Goal: Task Accomplishment & Management: Manage account settings

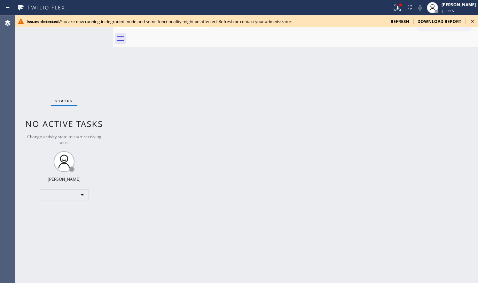
click at [405, 21] on span "refresh" at bounding box center [400, 21] width 18 height 6
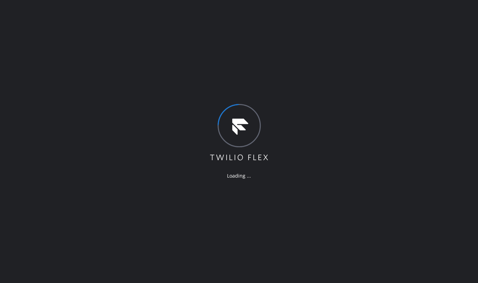
click at [59, 247] on div "Loading ..." at bounding box center [239, 141] width 478 height 283
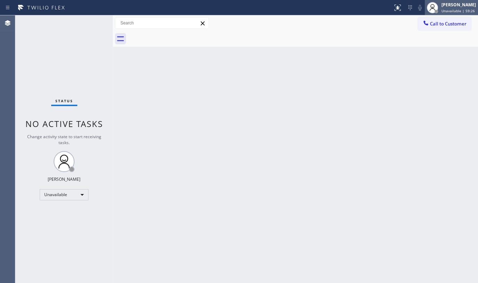
click at [451, 7] on div "[PERSON_NAME]" at bounding box center [459, 5] width 34 height 6
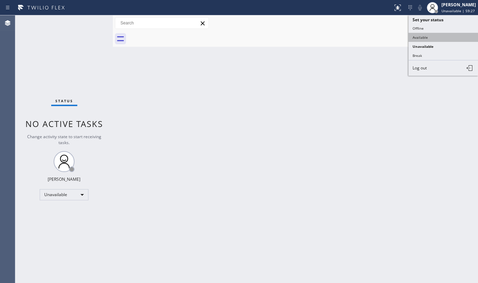
click at [435, 35] on button "Available" at bounding box center [444, 37] width 70 height 9
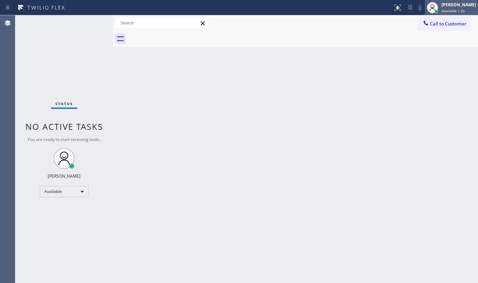
click at [449, 4] on div "[PERSON_NAME]" at bounding box center [459, 5] width 34 height 6
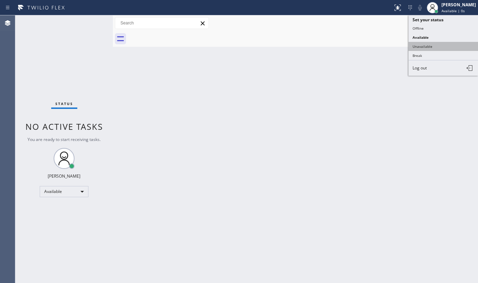
click at [431, 43] on button "Unavailable" at bounding box center [444, 46] width 70 height 9
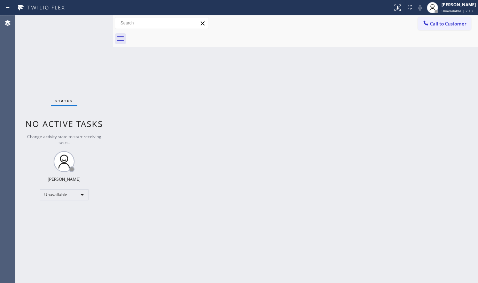
click at [16, 51] on div "Status No active tasks Change activity state to start receiving tasks. JENIZA A…" at bounding box center [64, 148] width 98 height 267
click at [454, 85] on div "Back to Dashboard Change Sender ID Customers Technicians Select a contact Outbo…" at bounding box center [295, 148] width 365 height 267
click at [53, 193] on div "Unavailable" at bounding box center [64, 194] width 49 height 11
click at [55, 211] on li "Available" at bounding box center [63, 212] width 47 height 8
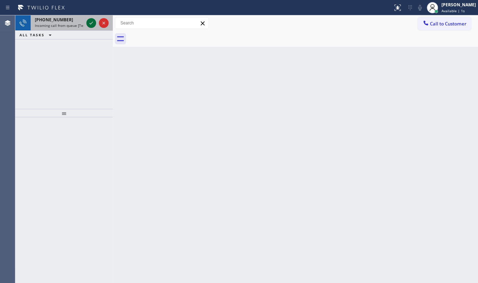
click at [90, 21] on icon at bounding box center [91, 23] width 8 height 8
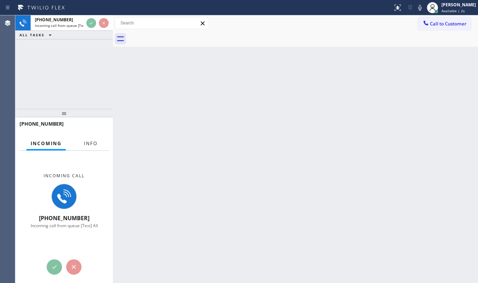
click at [90, 138] on button "Info" at bounding box center [91, 144] width 22 height 14
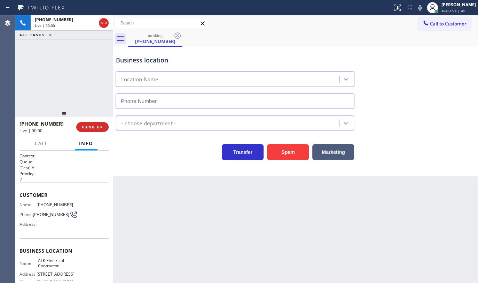
type input "(908) 921-1995"
click at [99, 128] on span "HANG UP" at bounding box center [92, 126] width 21 height 5
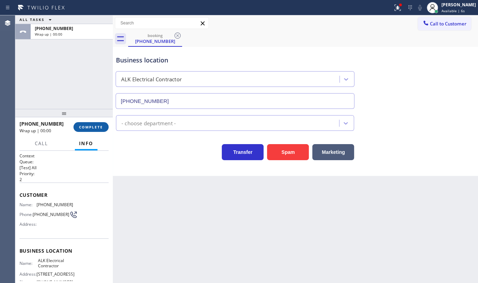
click at [99, 128] on span "COMPLETE" at bounding box center [91, 126] width 24 height 5
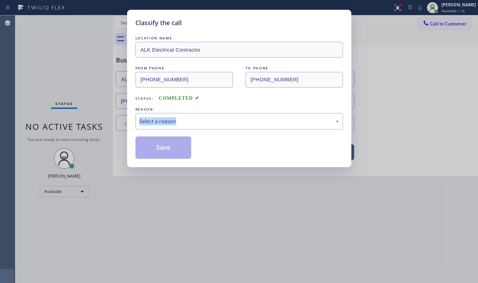
click at [99, 128] on div "Classify the call LOCATION NAME ALK Electrical Contractor FROM PHONE (908) 630-…" at bounding box center [239, 141] width 478 height 283
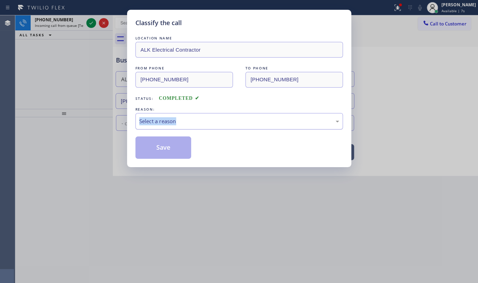
click at [184, 118] on div "Select a reason" at bounding box center [239, 121] width 200 height 8
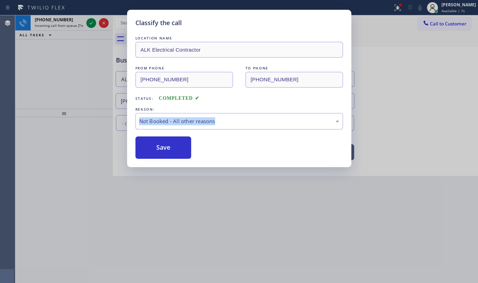
click at [162, 148] on button "Save" at bounding box center [164, 147] width 56 height 22
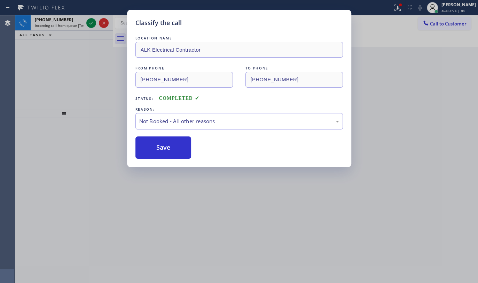
click at [90, 21] on div "Classify the call LOCATION NAME ALK Electrical Contractor FROM PHONE (908) 630-…" at bounding box center [246, 148] width 463 height 267
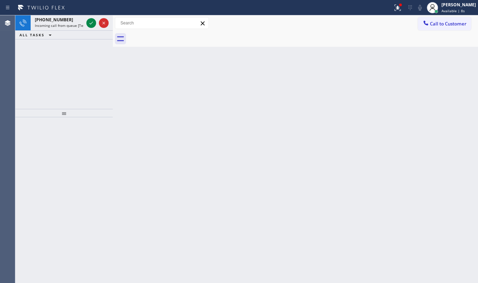
click at [90, 21] on icon at bounding box center [91, 23] width 8 height 8
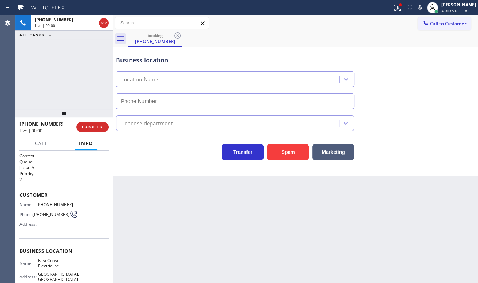
type input "(862) 407-4399"
click at [94, 124] on span "HANG UP" at bounding box center [92, 126] width 21 height 5
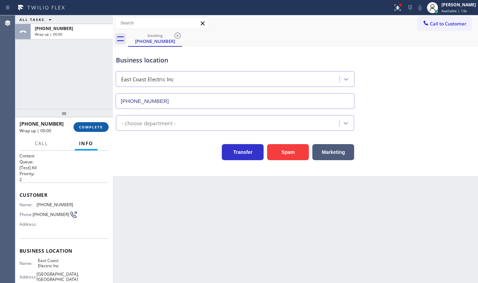
click at [94, 124] on span "COMPLETE" at bounding box center [91, 126] width 24 height 5
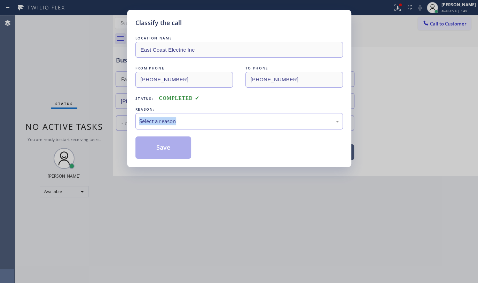
click at [94, 124] on div "Classify the call LOCATION NAME East Coast Electric Inc FROM PHONE (862) 727-86…" at bounding box center [239, 141] width 478 height 283
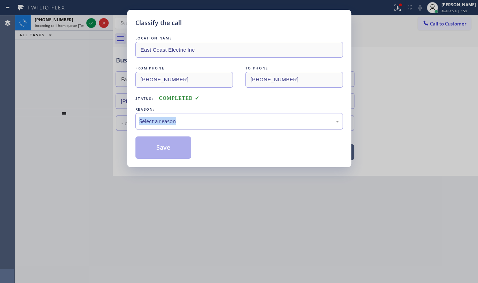
click at [150, 123] on div "Select a reason" at bounding box center [239, 121] width 200 height 8
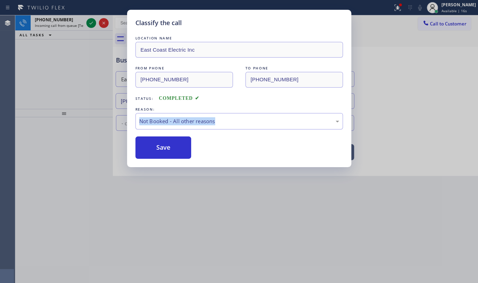
click at [147, 147] on button "Save" at bounding box center [164, 147] width 56 height 22
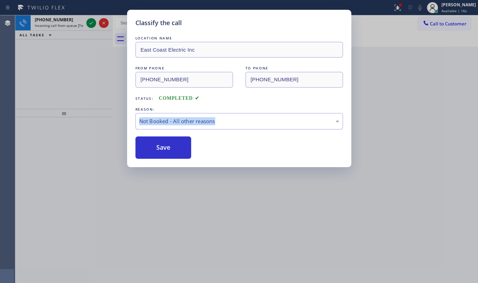
click at [147, 147] on button "Save" at bounding box center [164, 147] width 56 height 22
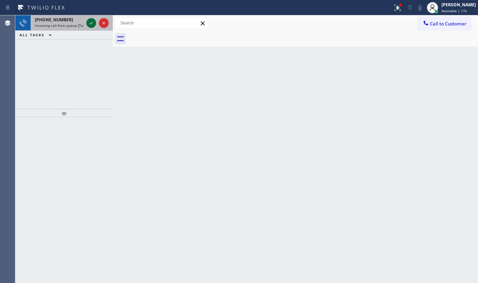
click at [91, 22] on icon at bounding box center [91, 23] width 8 height 8
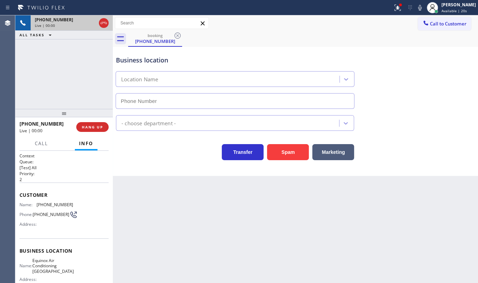
type input "(805) 549-4200"
click at [283, 153] on button "Spam" at bounding box center [288, 152] width 42 height 16
click at [282, 153] on button "Spam" at bounding box center [288, 152] width 42 height 16
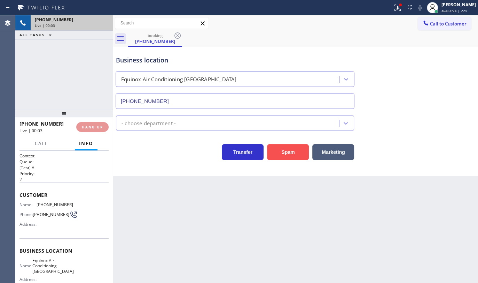
click at [282, 153] on button "Spam" at bounding box center [288, 152] width 42 height 16
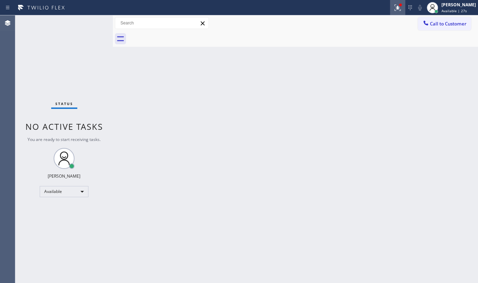
click at [400, 8] on icon at bounding box center [398, 7] width 4 height 2
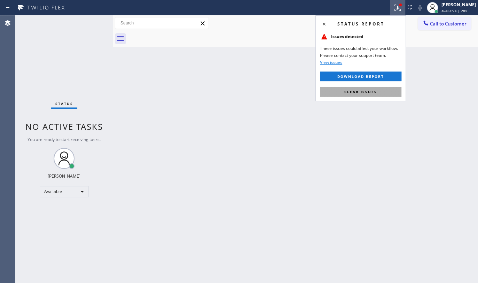
click at [383, 88] on button "Clear issues" at bounding box center [361, 92] width 82 height 10
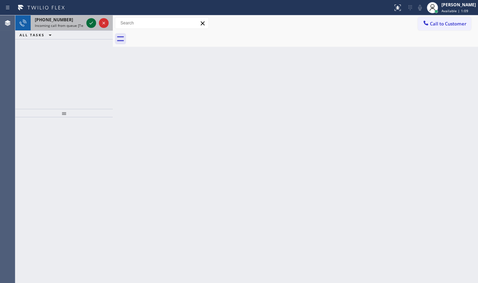
click at [91, 23] on icon at bounding box center [91, 23] width 3 height 3
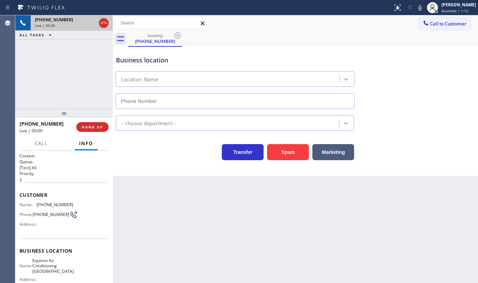
type input "(510) 781-9700"
click at [300, 151] on button "Spam" at bounding box center [288, 152] width 42 height 16
click at [300, 149] on button "Spam" at bounding box center [288, 152] width 42 height 16
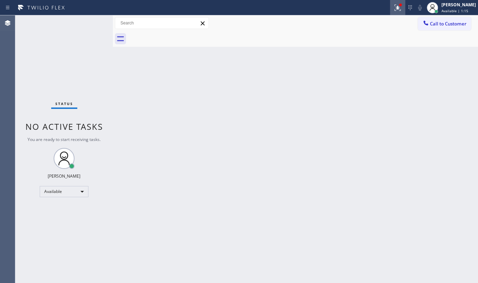
click at [394, 14] on button at bounding box center [397, 7] width 15 height 15
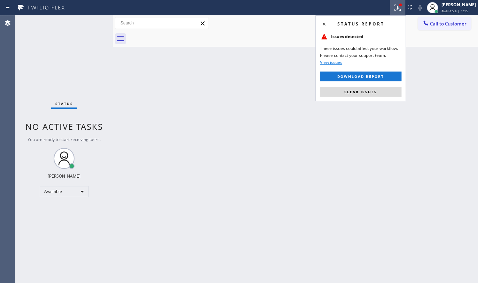
click at [373, 97] on div "Status report Issues detected These issues could affect your workflow. Please c…" at bounding box center [361, 58] width 91 height 86
click at [373, 91] on span "Clear issues" at bounding box center [361, 91] width 33 height 5
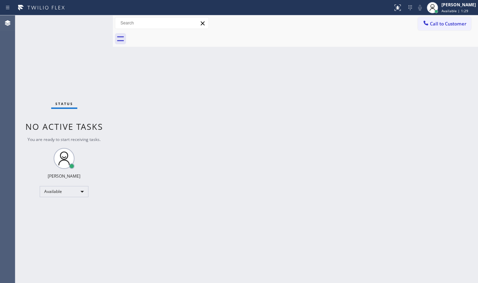
click at [323, 128] on div "Back to Dashboard Change Sender ID Customers Technicians Select a contact Outbo…" at bounding box center [295, 148] width 365 height 267
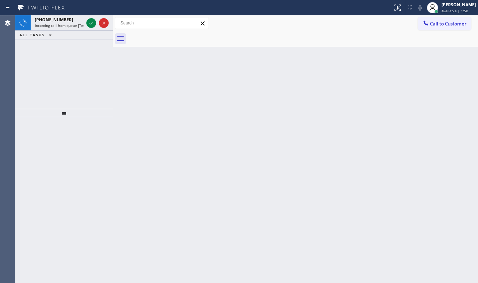
click at [73, 39] on div "ALL TASKS ALL TASKS ACTIVE TASKS TASKS IN WRAP UP" at bounding box center [64, 35] width 98 height 9
click at [87, 25] on icon at bounding box center [91, 23] width 8 height 8
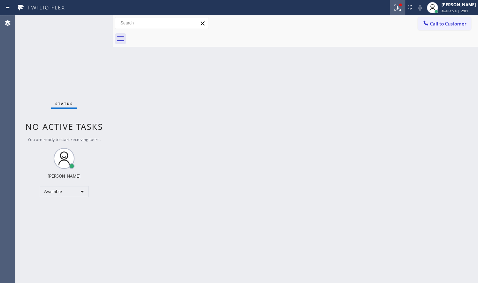
click at [394, 8] on div at bounding box center [397, 7] width 15 height 8
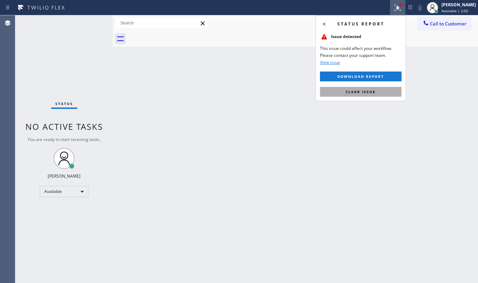
click at [372, 87] on button "Clear issue" at bounding box center [361, 92] width 82 height 10
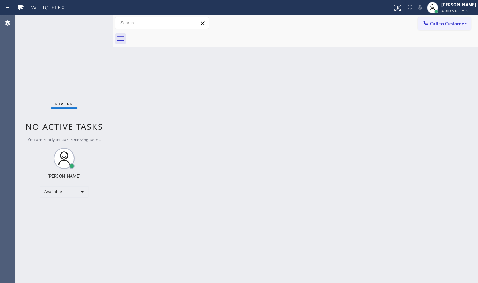
click at [57, 72] on div "Status No active tasks You are ready to start receiving tasks. JENIZA ALCAYDE A…" at bounding box center [64, 148] width 98 height 267
click at [475, 88] on div "Back to Dashboard Change Sender ID Customers Technicians Select a contact Outbo…" at bounding box center [295, 148] width 365 height 267
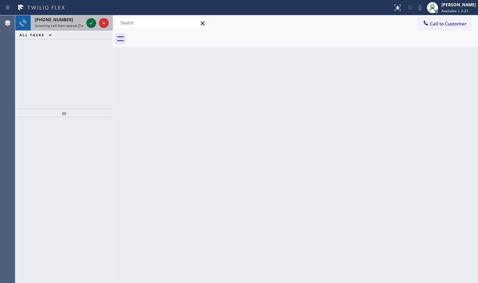
click at [89, 21] on icon at bounding box center [91, 23] width 8 height 8
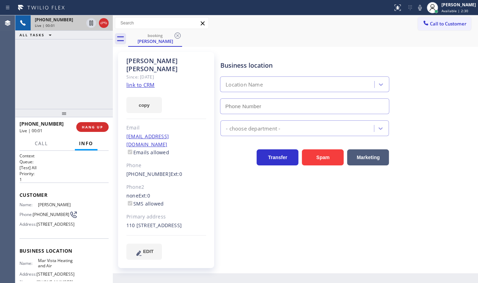
type input "(424) 329-2198"
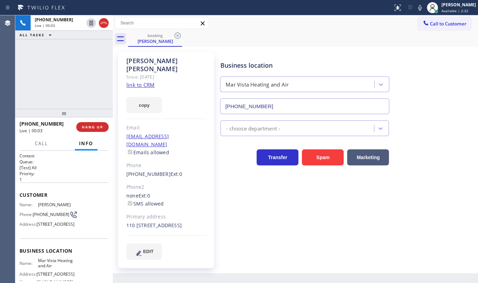
click at [149, 81] on link "link to CRM" at bounding box center [140, 84] width 28 height 7
drag, startPoint x: 32, startPoint y: 63, endPoint x: 26, endPoint y: 18, distance: 45.7
click at [32, 62] on div "+13102514476 Live | 03:15 ALL TASKS ALL TASKS ACTIVE TASKS TASKS IN WRAP UP" at bounding box center [64, 61] width 98 height 93
click at [420, 8] on icon at bounding box center [420, 7] width 8 height 8
click at [97, 126] on span "HANG UP" at bounding box center [92, 126] width 21 height 5
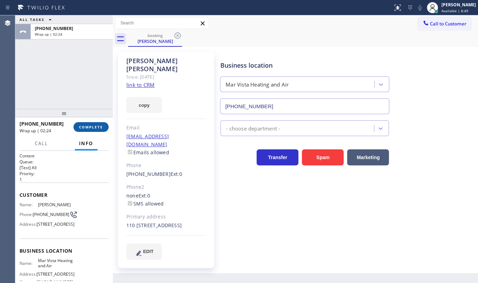
click at [87, 128] on span "COMPLETE" at bounding box center [91, 126] width 24 height 5
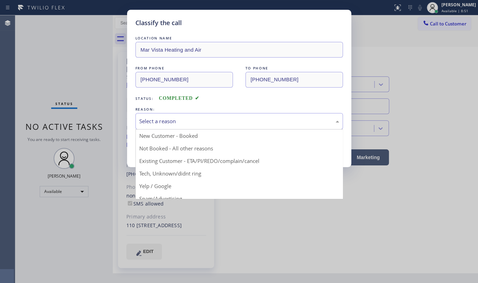
click at [185, 123] on div "Select a reason" at bounding box center [240, 121] width 208 height 16
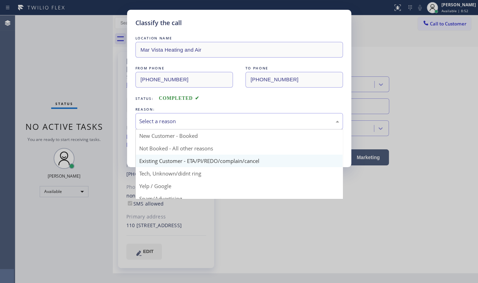
drag, startPoint x: 146, startPoint y: 161, endPoint x: 149, endPoint y: 148, distance: 13.7
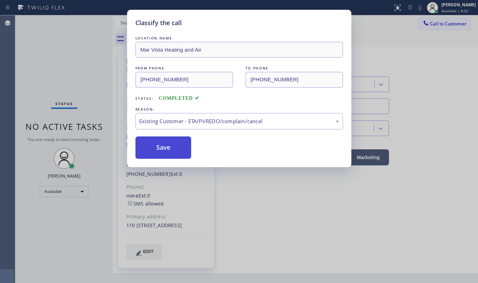
click at [149, 148] on button "Save" at bounding box center [164, 147] width 56 height 22
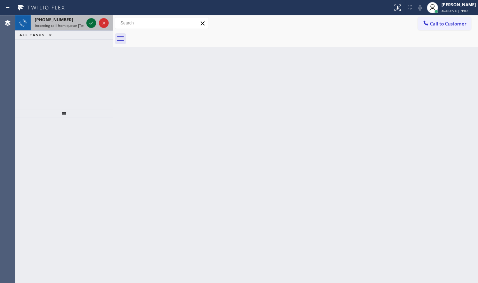
click at [91, 24] on icon at bounding box center [91, 23] width 3 height 3
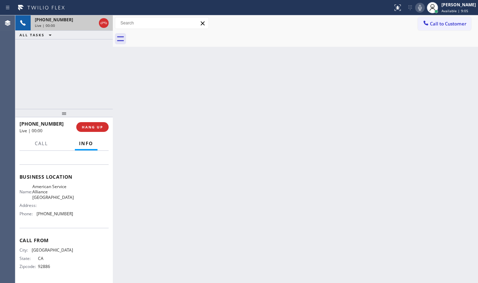
scroll to position [91, 0]
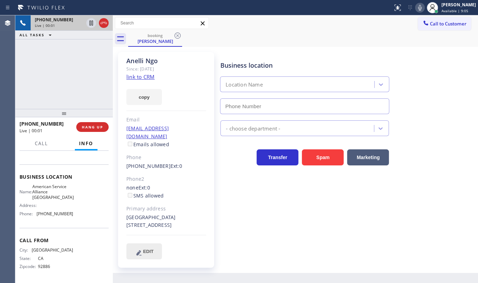
type input "(714) 942-4220"
click at [141, 77] on link "link to CRM" at bounding box center [140, 76] width 28 height 7
drag, startPoint x: 96, startPoint y: 118, endPoint x: 103, endPoint y: 129, distance: 13.0
click at [98, 117] on div at bounding box center [64, 113] width 98 height 8
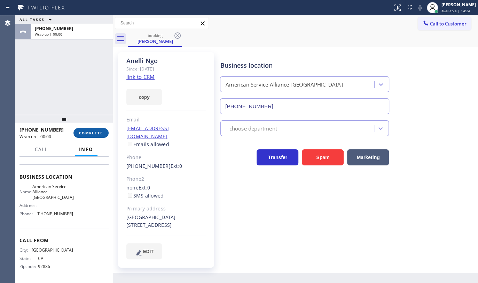
click at [104, 129] on button "COMPLETE" at bounding box center [91, 133] width 35 height 10
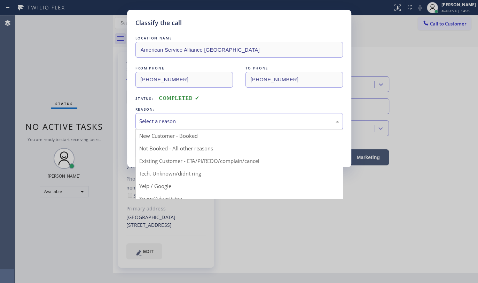
click at [161, 121] on div "Select a reason" at bounding box center [239, 121] width 200 height 8
drag, startPoint x: 156, startPoint y: 161, endPoint x: 160, endPoint y: 148, distance: 13.3
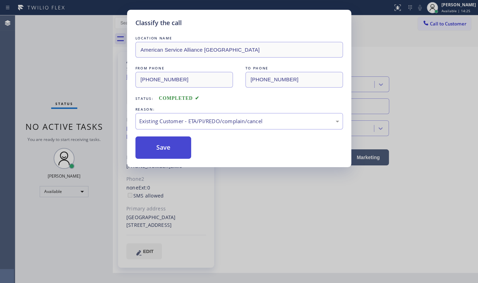
click at [160, 148] on button "Save" at bounding box center [164, 147] width 56 height 22
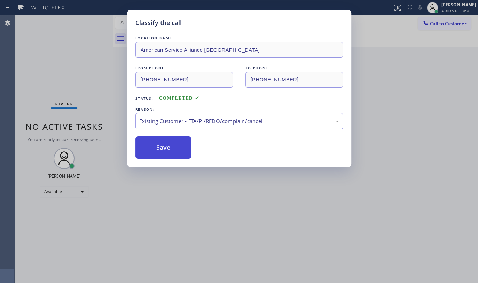
click at [160, 146] on button "Save" at bounding box center [164, 147] width 56 height 22
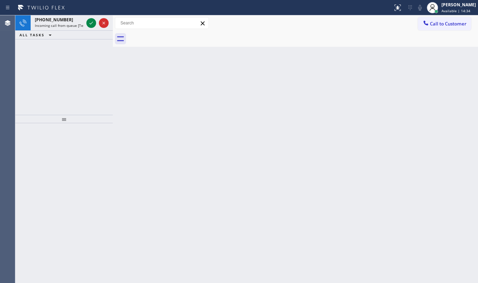
click at [110, 109] on div "+17146248506 Incoming call from queue [Test] All ALL TASKS ALL TASKS ACTIVE TAS…" at bounding box center [64, 64] width 98 height 99
click at [93, 23] on icon at bounding box center [91, 23] width 8 height 8
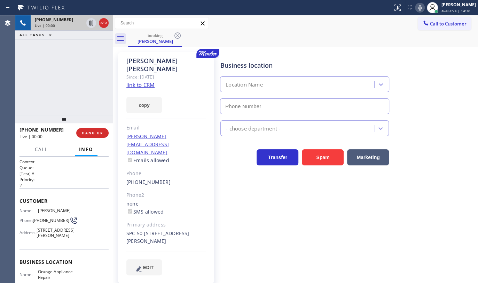
type input "(714) 855-4254"
click at [137, 81] on link "link to CRM" at bounding box center [140, 84] width 28 height 7
click at [420, 8] on icon at bounding box center [419, 8] width 3 height 6
click at [142, 97] on button "copy" at bounding box center [144, 105] width 36 height 16
click at [48, 77] on div "+17146248506 Live | 00:49 ALL TASKS ALL TASKS ACTIVE TASKS TASKS IN WRAP UP" at bounding box center [64, 64] width 98 height 99
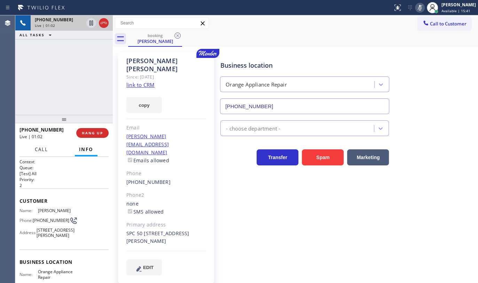
click at [43, 149] on span "Call" at bounding box center [41, 149] width 13 height 6
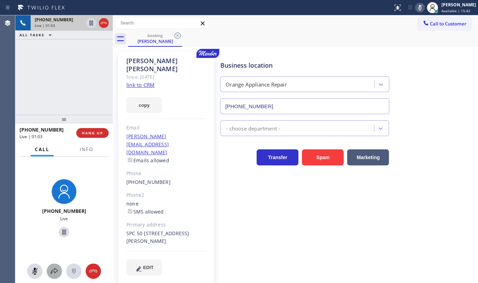
click at [52, 269] on icon at bounding box center [54, 271] width 8 height 8
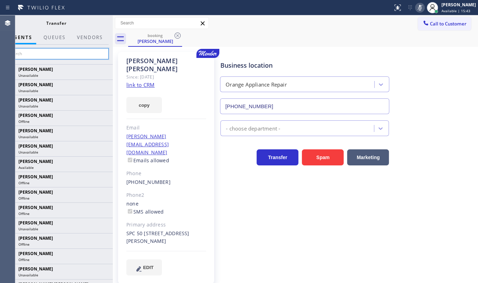
click at [53, 54] on input "text" at bounding box center [56, 53] width 105 height 11
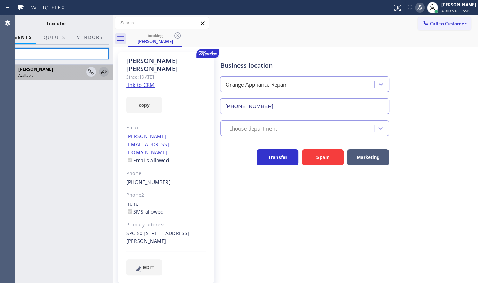
type input "javi"
click at [106, 70] on icon at bounding box center [104, 72] width 8 height 8
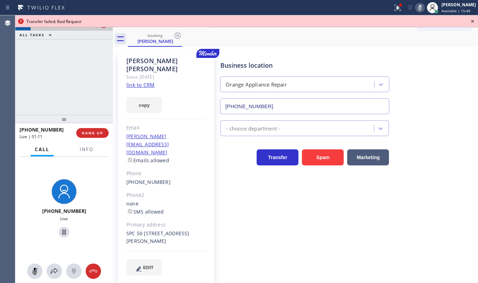
click at [471, 21] on icon at bounding box center [473, 21] width 8 height 8
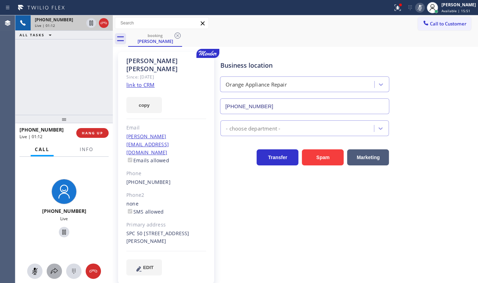
click at [52, 271] on icon at bounding box center [54, 271] width 8 height 8
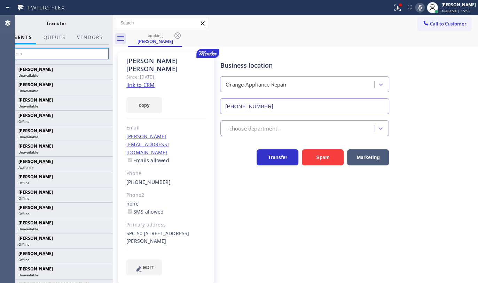
click at [67, 54] on input "text" at bounding box center [56, 53] width 105 height 11
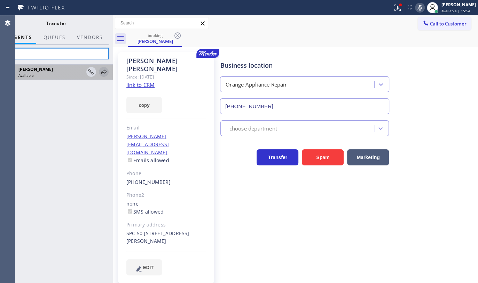
type input "jav"
click at [106, 71] on icon at bounding box center [104, 72] width 8 height 8
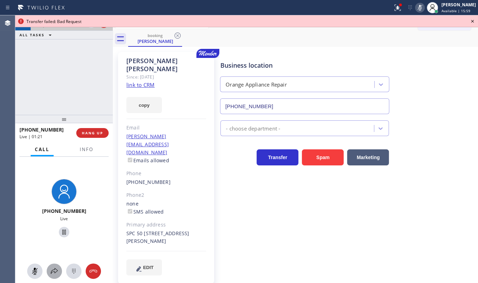
click at [49, 273] on div at bounding box center [54, 271] width 15 height 8
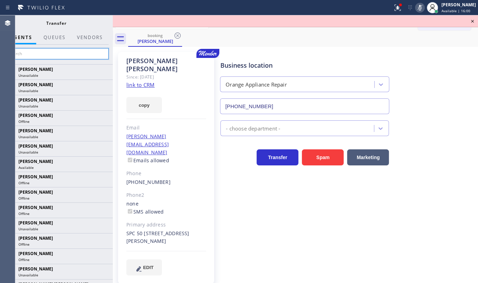
click at [56, 48] on input "text" at bounding box center [56, 53] width 105 height 11
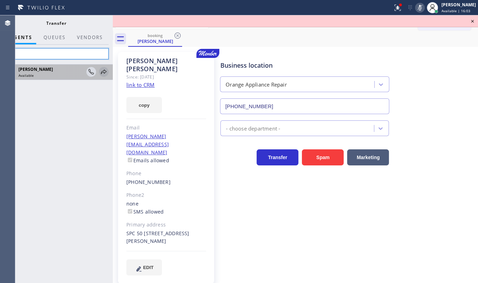
type input "javi"
click at [101, 75] on icon at bounding box center [104, 72] width 8 height 8
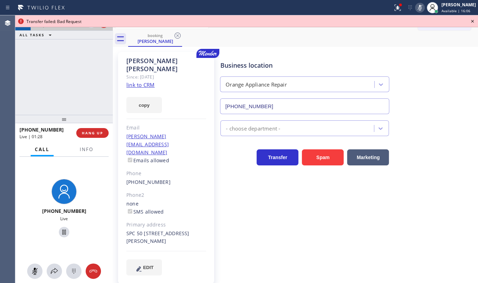
click at [472, 22] on icon at bounding box center [473, 21] width 8 height 8
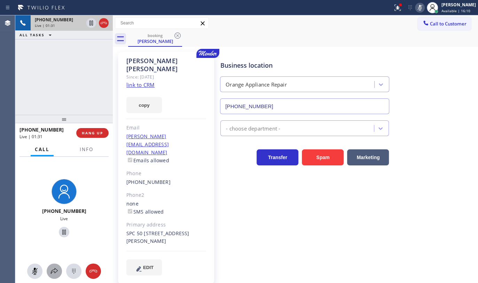
click at [53, 269] on icon at bounding box center [54, 271] width 8 height 8
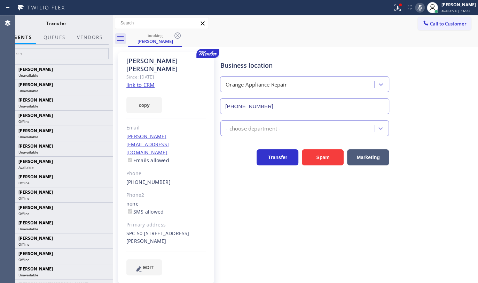
click at [420, 9] on icon at bounding box center [420, 7] width 8 height 8
click at [422, 10] on icon at bounding box center [419, 8] width 3 height 6
click at [68, 53] on input "text" at bounding box center [56, 53] width 105 height 11
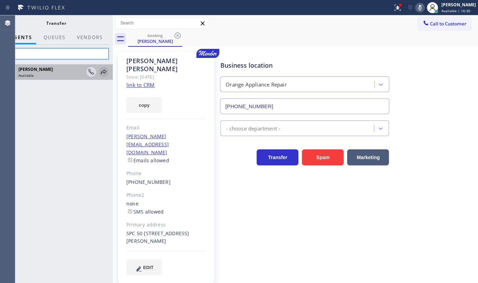
type input "jav"
click at [101, 71] on icon at bounding box center [104, 72] width 8 height 8
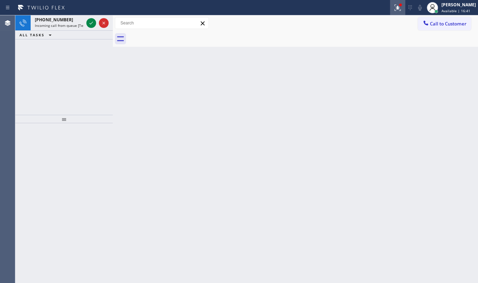
click at [395, 9] on icon at bounding box center [398, 7] width 8 height 8
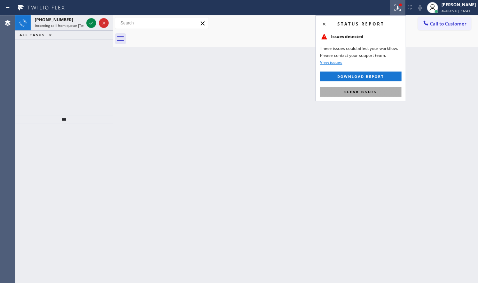
click at [359, 89] on span "Clear issues" at bounding box center [361, 91] width 33 height 5
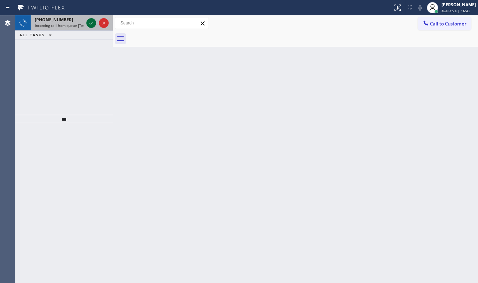
click at [88, 20] on icon at bounding box center [91, 23] width 8 height 8
click at [87, 24] on icon at bounding box center [91, 23] width 8 height 8
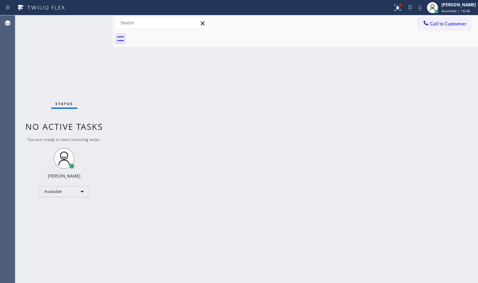
click at [91, 24] on div "Status No active tasks You are ready to start receiving tasks. JENIZA ALCAYDE A…" at bounding box center [64, 148] width 98 height 267
click at [400, 7] on icon at bounding box center [398, 8] width 6 height 6
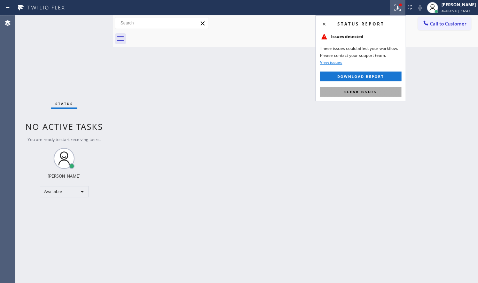
click at [369, 94] on button "Clear issues" at bounding box center [361, 92] width 82 height 10
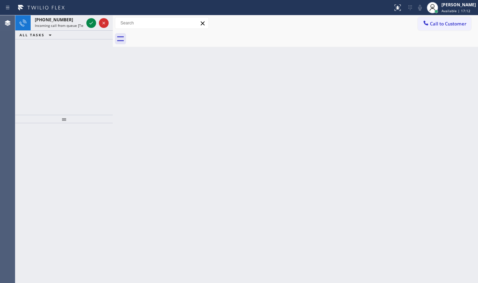
drag, startPoint x: 28, startPoint y: 61, endPoint x: 35, endPoint y: 57, distance: 8.0
click at [31, 59] on div "+19283944245 Incoming call from queue [Test] All ALL TASKS ALL TASKS ACTIVE TAS…" at bounding box center [64, 64] width 98 height 99
click at [89, 21] on icon at bounding box center [91, 23] width 8 height 8
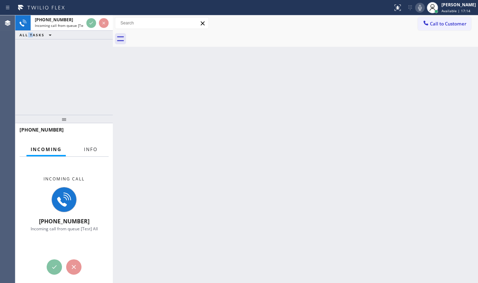
click at [94, 153] on button "Info" at bounding box center [91, 149] width 22 height 14
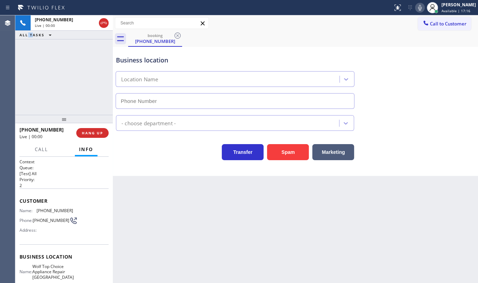
type input "(602) 962-8008"
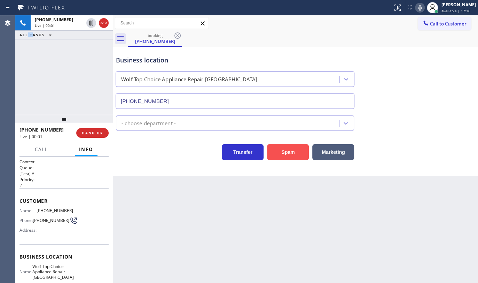
click at [294, 147] on button "Spam" at bounding box center [288, 152] width 42 height 16
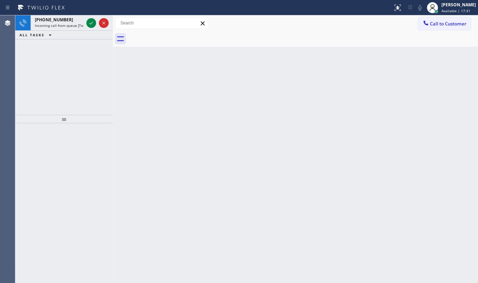
click at [72, 38] on div "ALL TASKS ALL TASKS ACTIVE TASKS TASKS IN WRAP UP" at bounding box center [64, 35] width 98 height 9
click at [93, 22] on icon at bounding box center [91, 23] width 8 height 8
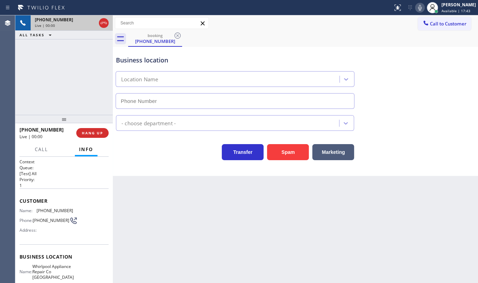
type input "(215) 618-9107"
click at [87, 132] on span "HANG UP" at bounding box center [92, 132] width 21 height 5
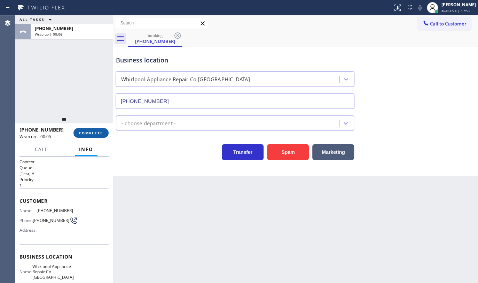
click at [87, 137] on button "COMPLETE" at bounding box center [91, 133] width 35 height 10
click at [110, 132] on div "+12232181482 Wrap up | 00:06 COMPLETE" at bounding box center [64, 133] width 98 height 20
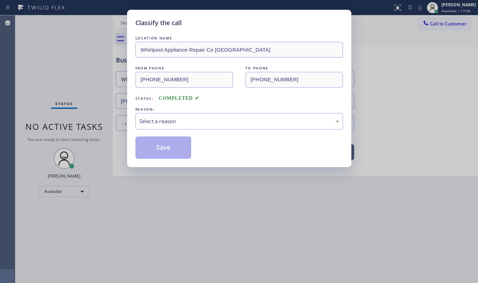
click at [183, 122] on div "Select a reason" at bounding box center [239, 121] width 200 height 8
click at [169, 145] on button "Save" at bounding box center [164, 147] width 56 height 22
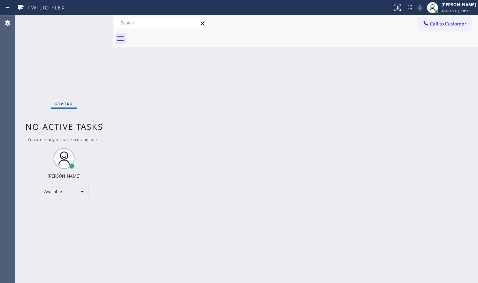
click at [270, 155] on div "Back to Dashboard Change Sender ID Customers Technicians Select a contact Outbo…" at bounding box center [295, 148] width 365 height 267
click at [27, 61] on div "Status No active tasks You are ready to start receiving tasks. JENIZA ALCAYDE A…" at bounding box center [64, 148] width 98 height 267
click at [192, 155] on div "Back to Dashboard Change Sender ID Customers Technicians Select a contact Outbo…" at bounding box center [295, 148] width 365 height 267
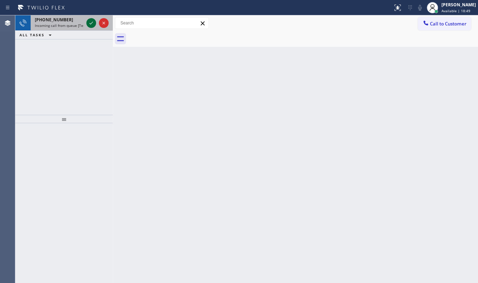
click at [93, 27] on button at bounding box center [91, 23] width 10 height 10
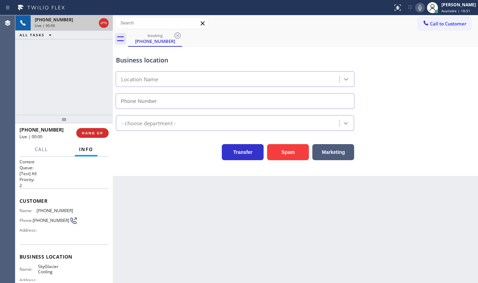
type input "(954) 866-7802"
click at [295, 153] on button "Spam" at bounding box center [288, 152] width 42 height 16
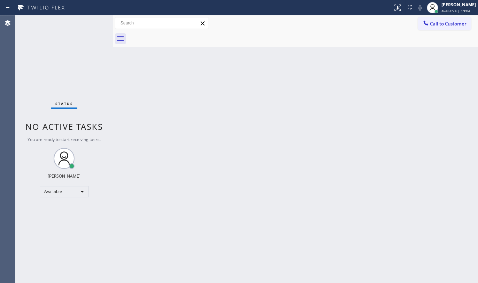
click at [123, 179] on div "Back to Dashboard Change Sender ID Customers Technicians Select a contact Outbo…" at bounding box center [295, 148] width 365 height 267
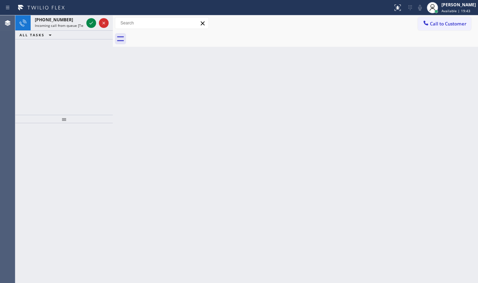
drag, startPoint x: 65, startPoint y: 64, endPoint x: 72, endPoint y: 32, distance: 33.2
click at [66, 60] on div "+17253074110 Incoming call from queue [Test] All ALL TASKS ALL TASKS ACTIVE TAS…" at bounding box center [64, 64] width 98 height 99
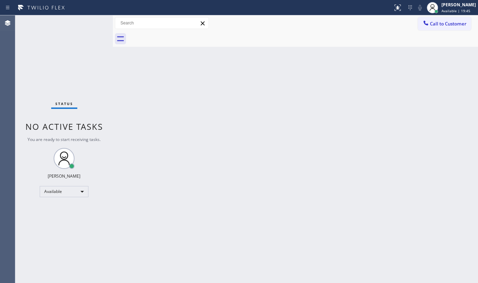
click at [88, 24] on div "Status No active tasks You are ready to start receiving tasks. JENIZA ALCAYDE A…" at bounding box center [64, 148] width 98 height 267
click at [237, 140] on div "Back to Dashboard Change Sender ID Customers Technicians Select a contact Outbo…" at bounding box center [295, 148] width 365 height 267
click at [240, 106] on div "Back to Dashboard Change Sender ID Customers Technicians Select a contact Outbo…" at bounding box center [295, 148] width 365 height 267
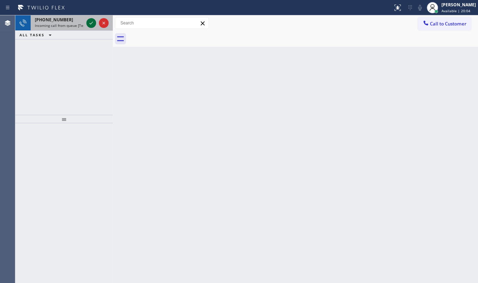
click at [91, 23] on icon at bounding box center [91, 23] width 8 height 8
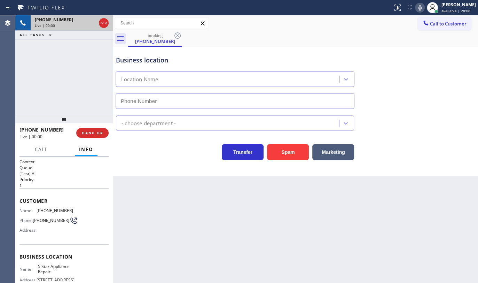
type input "(855) 731-4952"
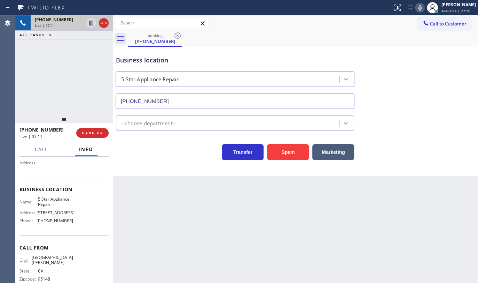
scroll to position [76, 0]
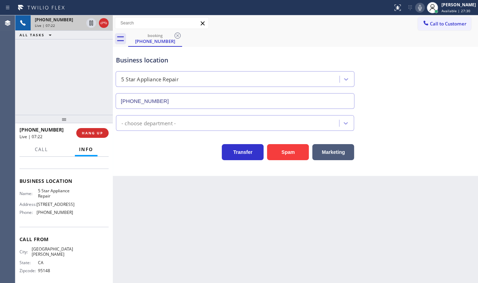
click at [29, 87] on div "+14082183131 Live | 07:22 ALL TASKS ALL TASKS ACTIVE TASKS TASKS IN WRAP UP" at bounding box center [64, 64] width 98 height 99
drag, startPoint x: 58, startPoint y: 130, endPoint x: 24, endPoint y: 129, distance: 33.8
click at [24, 129] on div "+14082183131" at bounding box center [46, 129] width 52 height 7
copy span "4082183131"
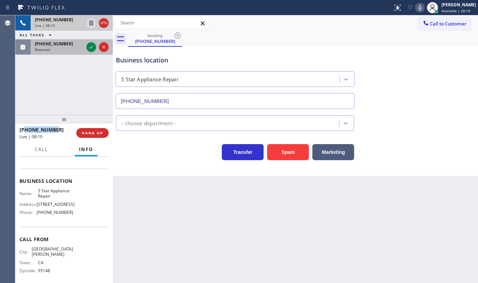
click at [55, 43] on span "(346) 705-1209" at bounding box center [54, 44] width 38 height 6
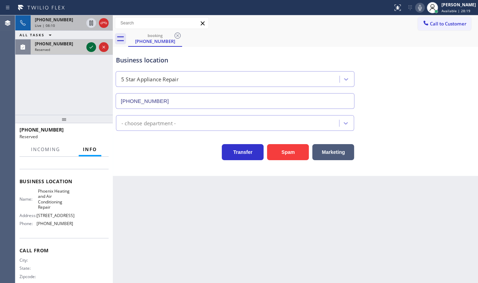
click at [87, 45] on icon at bounding box center [91, 47] width 8 height 8
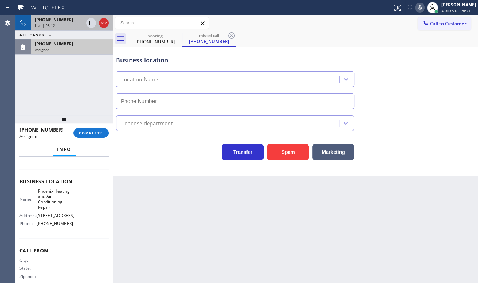
type input "(480) 418-1036"
click at [89, 137] on button "COMPLETE" at bounding box center [91, 133] width 35 height 10
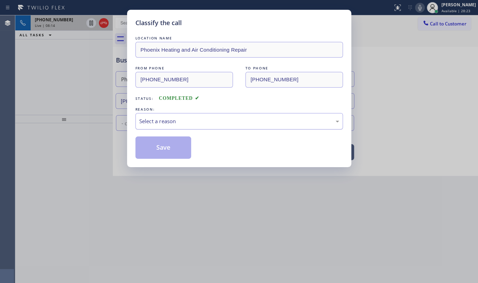
click at [155, 120] on div "Select a reason" at bounding box center [239, 121] width 200 height 8
click at [150, 146] on button "Save" at bounding box center [164, 147] width 56 height 22
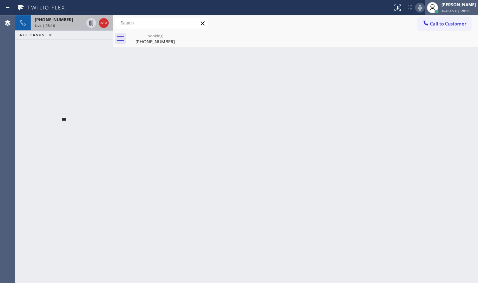
click at [452, 6] on div "[PERSON_NAME]" at bounding box center [459, 5] width 34 height 6
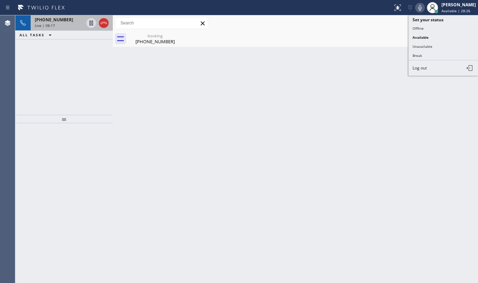
click at [336, 62] on div "Back to Dashboard Change Sender ID Customers Technicians Select a contact Outbo…" at bounding box center [295, 148] width 365 height 267
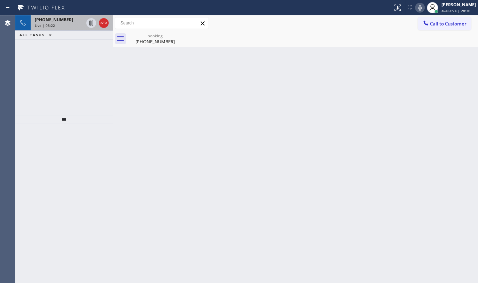
click at [60, 56] on div "+14082183131 Live | 08:22 ALL TASKS ALL TASKS ACTIVE TASKS TASKS IN WRAP UP" at bounding box center [64, 64] width 98 height 99
click at [104, 22] on icon at bounding box center [104, 23] width 8 height 8
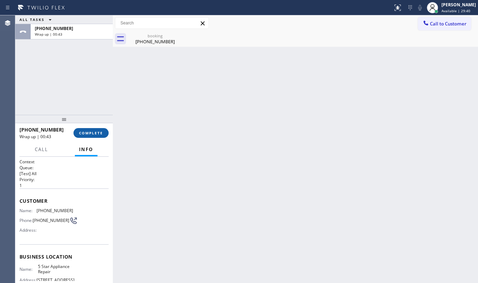
click at [81, 134] on span "COMPLETE" at bounding box center [91, 132] width 24 height 5
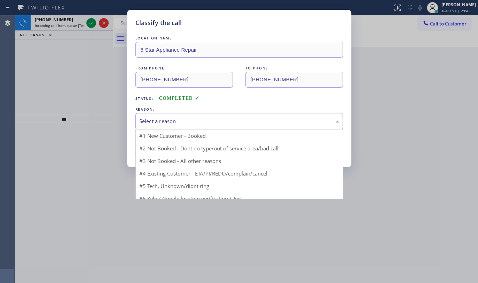
click at [142, 124] on div "Select a reason" at bounding box center [239, 121] width 200 height 8
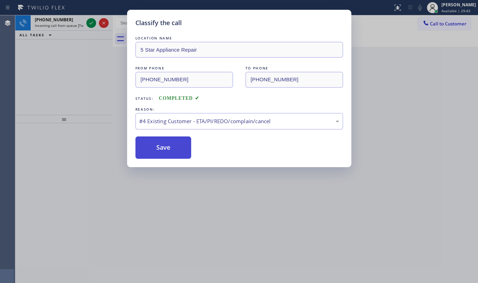
click at [156, 151] on button "Save" at bounding box center [164, 147] width 56 height 22
click at [94, 22] on div "Classify the call LOCATION NAME 5 Star Appliance Repair FROM PHONE (408) 218-31…" at bounding box center [239, 141] width 478 height 283
click at [92, 23] on div "Classify the call LOCATION NAME 5 Star Appliance Repair FROM PHONE (408) 218-31…" at bounding box center [239, 141] width 478 height 283
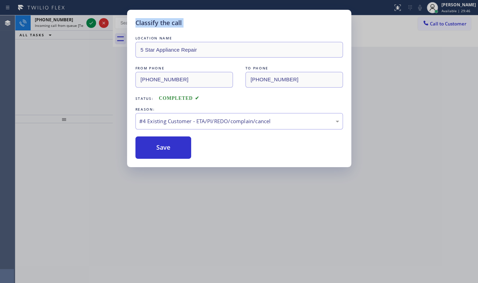
click at [92, 23] on div "Classify the call LOCATION NAME 5 Star Appliance Repair FROM PHONE (408) 218-31…" at bounding box center [239, 141] width 478 height 283
click at [170, 145] on button "Save" at bounding box center [164, 147] width 56 height 22
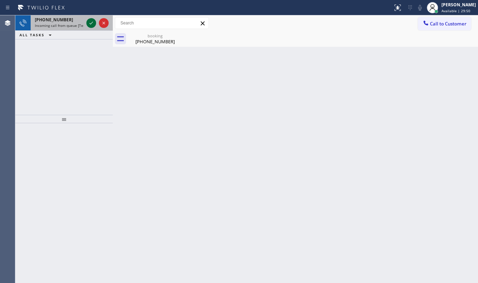
click at [91, 26] on icon at bounding box center [91, 23] width 8 height 8
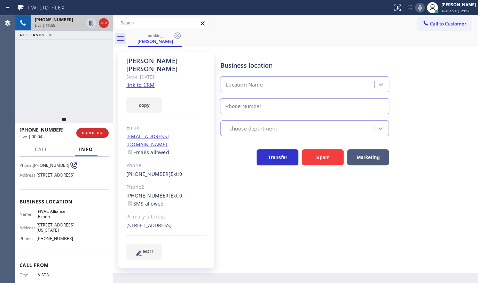
scroll to position [95, 0]
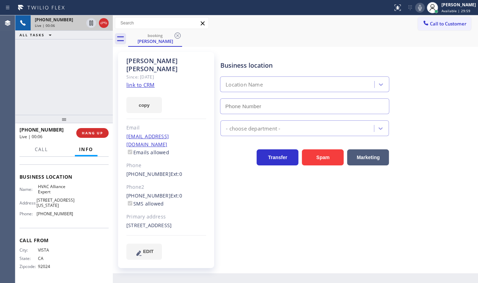
click at [139, 81] on link "link to CRM" at bounding box center [140, 84] width 28 height 7
type input "(855) 999-4417"
click at [92, 24] on icon at bounding box center [91, 23] width 8 height 8
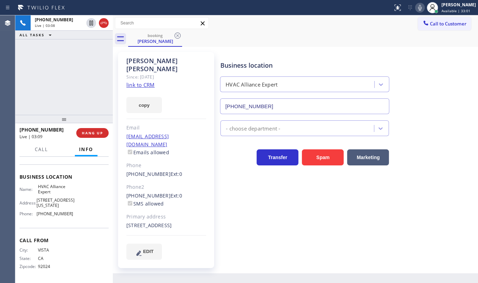
click at [419, 7] on icon at bounding box center [420, 7] width 8 height 8
click at [36, 96] on div "+17607166279 Live | 04:22 ALL TASKS ALL TASKS ACTIVE TASKS TASKS IN WRAP UP" at bounding box center [64, 64] width 98 height 99
click at [31, 57] on div "+17607166279 Live | 05:55 ALL TASKS ALL TASKS ACTIVE TASKS TASKS IN WRAP UP" at bounding box center [64, 64] width 98 height 99
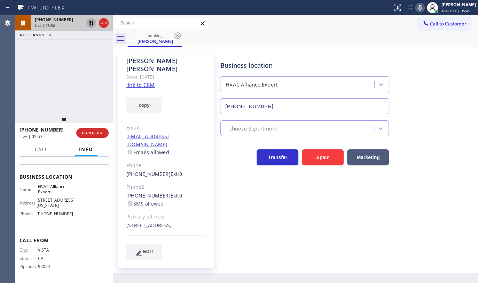
click at [90, 24] on icon at bounding box center [91, 23] width 5 height 5
click at [422, 7] on icon at bounding box center [420, 7] width 8 height 8
click at [92, 22] on icon at bounding box center [91, 23] width 8 height 8
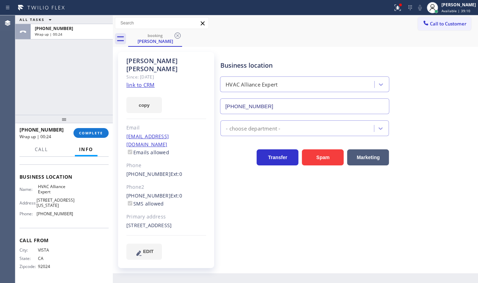
click at [35, 74] on div "ALL TASKS ALL TASKS ACTIVE TASKS TASKS IN WRAP UP +17607166279 Wrap up | 00:24" at bounding box center [64, 64] width 98 height 99
click at [442, 9] on span "Available | 39:12" at bounding box center [456, 10] width 29 height 5
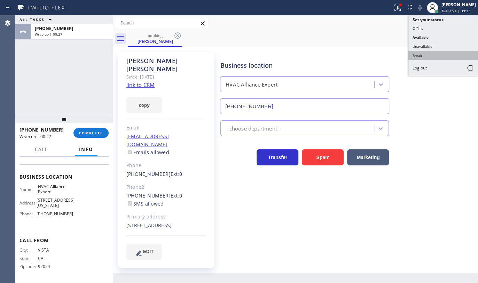
click at [425, 55] on button "Break" at bounding box center [444, 55] width 70 height 9
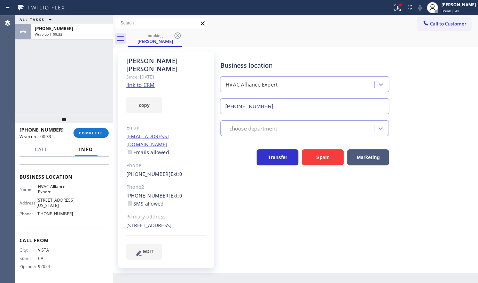
drag, startPoint x: 38, startPoint y: 83, endPoint x: 44, endPoint y: 87, distance: 7.0
click at [41, 86] on div "ALL TASKS ALL TASKS ACTIVE TASKS TASKS IN WRAP UP +17607166279 Wrap up | 00:33" at bounding box center [64, 64] width 98 height 99
click at [83, 133] on span "COMPLETE" at bounding box center [91, 132] width 24 height 5
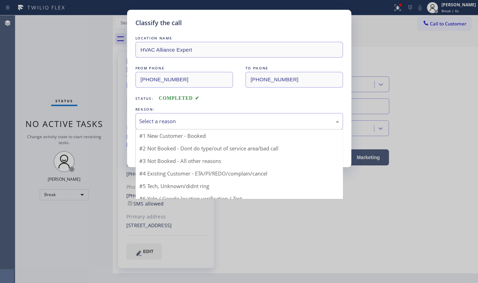
click at [160, 121] on div "Select a reason" at bounding box center [239, 121] width 200 height 8
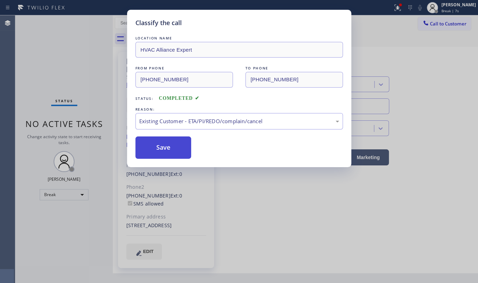
click at [160, 151] on button "Save" at bounding box center [164, 147] width 56 height 22
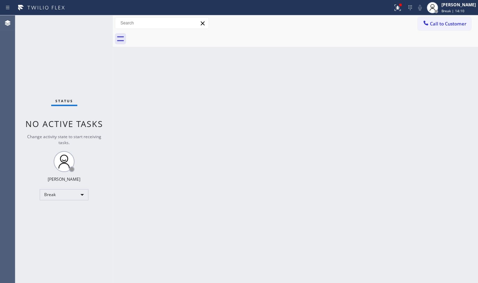
click at [183, 190] on div "Back to Dashboard Change Sender ID Customers Technicians Select a contact Outbo…" at bounding box center [295, 148] width 365 height 267
click at [402, 9] on icon at bounding box center [398, 7] width 8 height 8
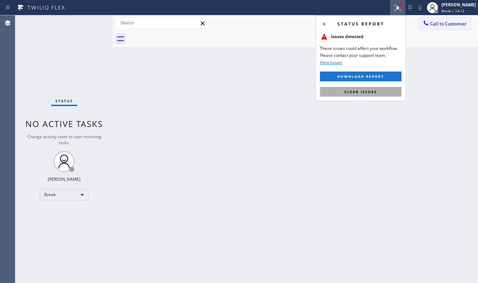
click at [379, 90] on button "Clear issues" at bounding box center [361, 92] width 82 height 10
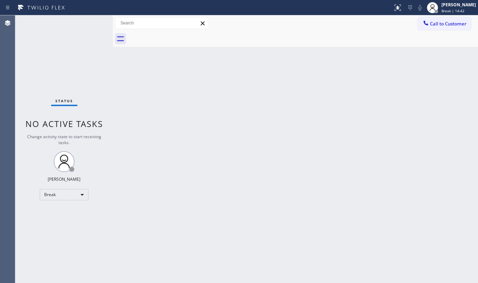
click at [70, 73] on div "Status No active tasks Change activity state to start receiving tasks. JENIZA A…" at bounding box center [64, 148] width 98 height 267
click at [49, 192] on div "Break" at bounding box center [64, 194] width 49 height 11
click at [63, 212] on li "Available" at bounding box center [63, 212] width 47 height 8
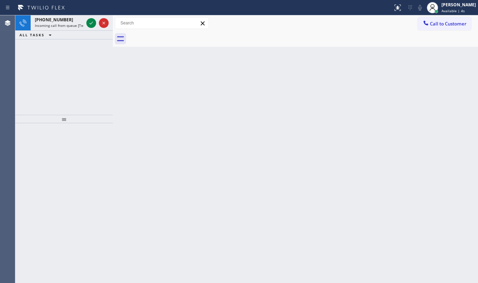
drag, startPoint x: 62, startPoint y: 66, endPoint x: 84, endPoint y: 55, distance: 24.3
click at [66, 64] on div "+15514514506 Incoming call from queue [Test] All ALL TASKS ALL TASKS ACTIVE TAS…" at bounding box center [64, 64] width 98 height 99
click at [92, 24] on icon at bounding box center [91, 23] width 8 height 8
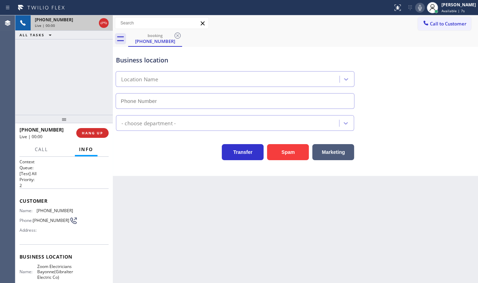
type input "(551) 400-6516"
click at [287, 151] on button "Spam" at bounding box center [288, 152] width 42 height 16
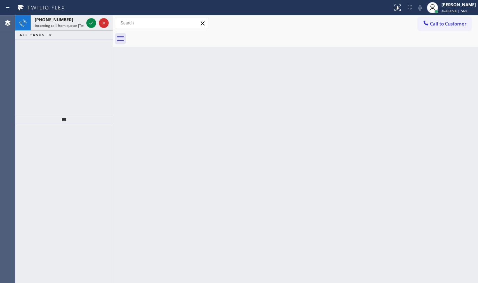
click at [64, 62] on div "+12022368067 Incoming call from queue [Test] All ALL TASKS ALL TASKS ACTIVE TAS…" at bounding box center [64, 64] width 98 height 99
click at [87, 24] on div at bounding box center [91, 23] width 10 height 8
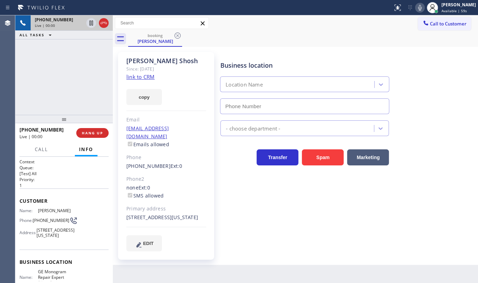
type input "(410) 291-1407"
click at [148, 79] on link "link to CRM" at bounding box center [140, 76] width 28 height 7
click at [415, 7] on div "Status report No issues detected If you experience an issue, please download th…" at bounding box center [434, 7] width 88 height 15
click at [91, 24] on icon at bounding box center [91, 23] width 8 height 8
click at [41, 81] on div "+12022368067 Live | 01:57 ALL TASKS ALL TASKS ACTIVE TASKS TASKS IN WRAP UP" at bounding box center [64, 64] width 98 height 99
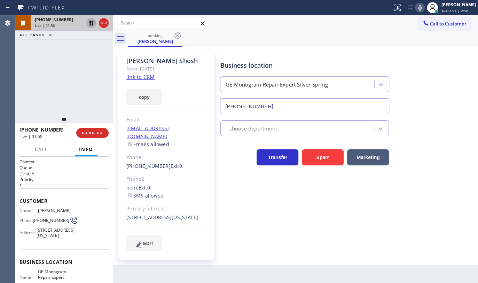
click at [421, 8] on icon at bounding box center [420, 7] width 8 height 8
click at [45, 75] on div "+12022368067 Live | 03:38 ALL TASKS ALL TASKS ACTIVE TASKS TASKS IN WRAP UP" at bounding box center [64, 64] width 98 height 99
click at [91, 19] on icon at bounding box center [91, 23] width 8 height 8
click at [420, 7] on icon at bounding box center [420, 7] width 8 height 8
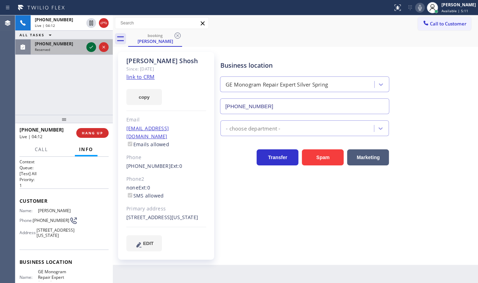
click at [87, 48] on icon at bounding box center [91, 47] width 8 height 8
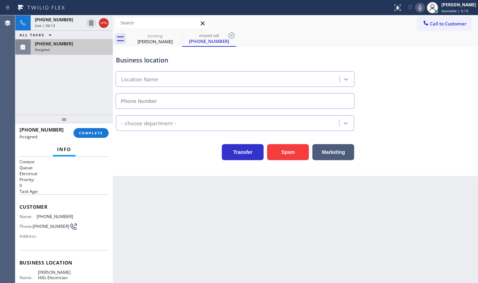
type input "(424) 354-3017"
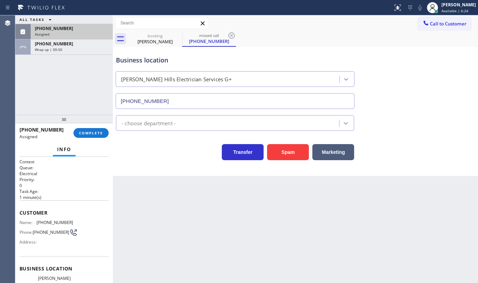
click at [27, 82] on div "ALL TASKS ALL TASKS ACTIVE TASKS TASKS IN WRAP UP (818) 761-0343 Assigned +1202…" at bounding box center [64, 64] width 98 height 99
click at [66, 32] on div "Assigned" at bounding box center [72, 34] width 74 height 5
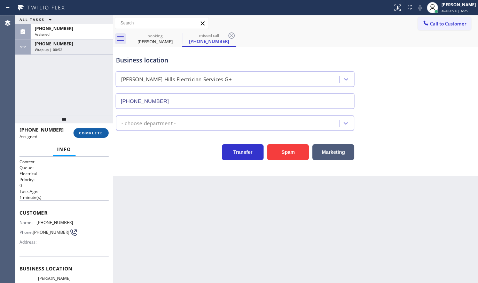
click at [82, 133] on span "COMPLETE" at bounding box center [91, 132] width 24 height 5
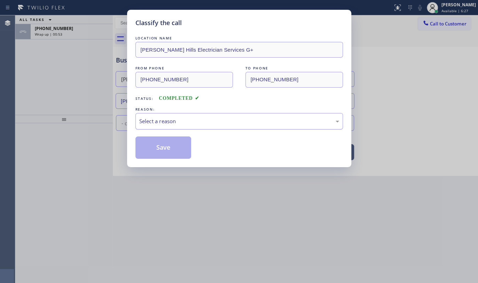
click at [146, 125] on div "Select a reason" at bounding box center [240, 121] width 208 height 16
click at [149, 146] on button "Save" at bounding box center [164, 147] width 56 height 22
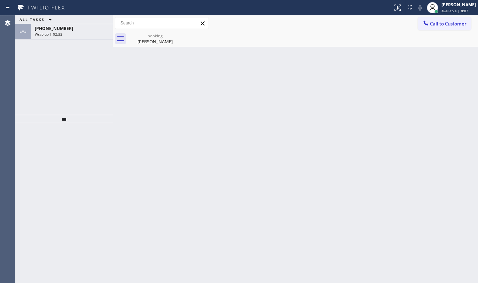
click at [49, 49] on div "ALL TASKS ALL TASKS ACTIVE TASKS TASKS IN WRAP UP +12022368067 Wrap up | 02:33" at bounding box center [64, 64] width 98 height 99
click at [88, 26] on div "+12022368067" at bounding box center [72, 28] width 74 height 6
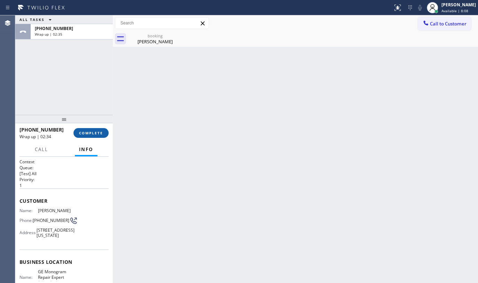
click at [94, 135] on span "COMPLETE" at bounding box center [91, 132] width 24 height 5
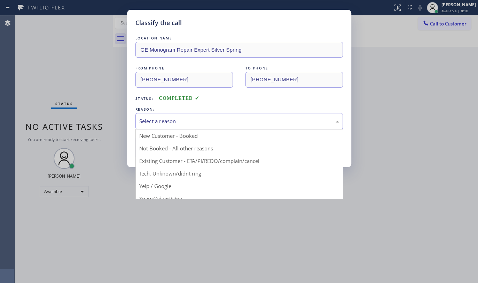
click at [161, 122] on div "Select a reason" at bounding box center [239, 121] width 200 height 8
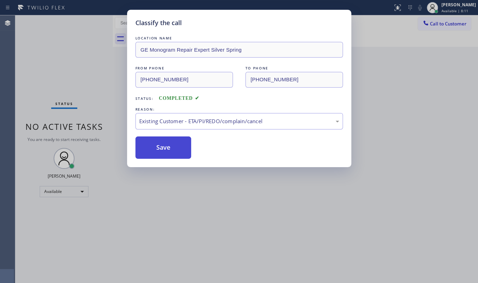
click at [160, 139] on button "Save" at bounding box center [164, 147] width 56 height 22
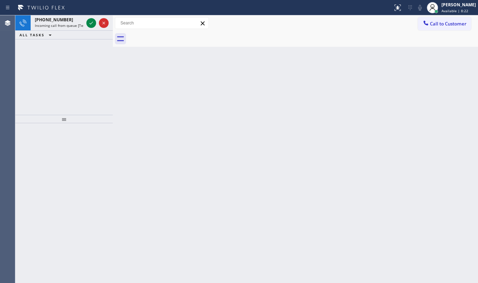
drag, startPoint x: 67, startPoint y: 72, endPoint x: 67, endPoint y: 59, distance: 12.9
click at [67, 72] on div "+17143925334 Incoming call from queue [Test] All ALL TASKS ALL TASKS ACTIVE TAS…" at bounding box center [64, 64] width 98 height 99
click at [90, 23] on icon at bounding box center [91, 23] width 8 height 8
click at [89, 23] on icon at bounding box center [91, 23] width 8 height 8
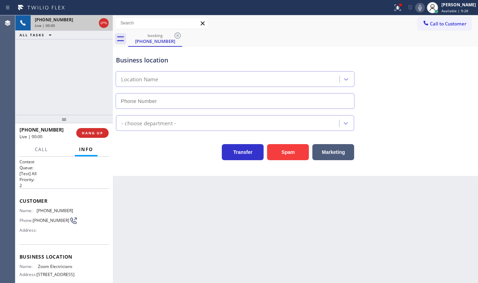
type input "(833) 529-3731"
click at [89, 131] on span "HANG UP" at bounding box center [92, 132] width 21 height 5
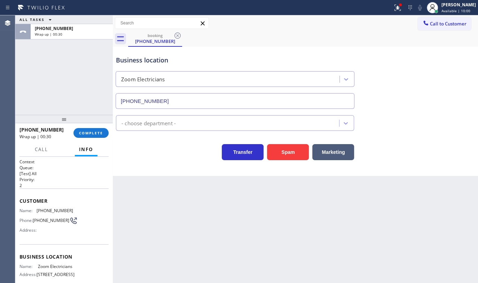
click at [94, 128] on div "+19498048973 Wrap up | 00:30 COMPLETE" at bounding box center [64, 133] width 89 height 18
click at [96, 133] on span "COMPLETE" at bounding box center [91, 132] width 24 height 5
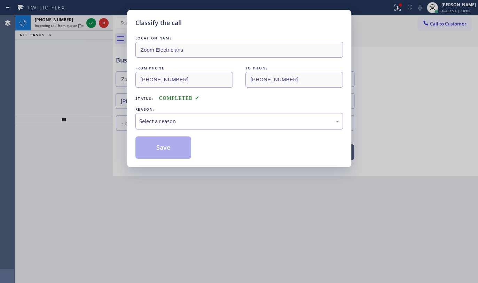
click at [168, 114] on div "Select a reason" at bounding box center [240, 121] width 208 height 16
click at [159, 150] on button "Save" at bounding box center [164, 147] width 56 height 22
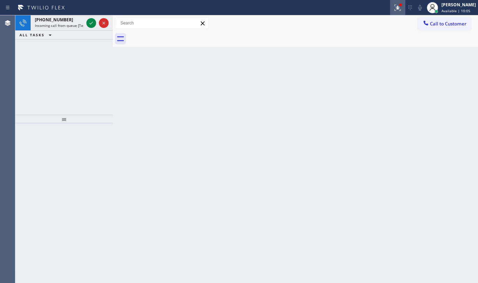
drag, startPoint x: 397, startPoint y: 11, endPoint x: 391, endPoint y: 63, distance: 51.9
click at [397, 11] on button at bounding box center [397, 7] width 15 height 15
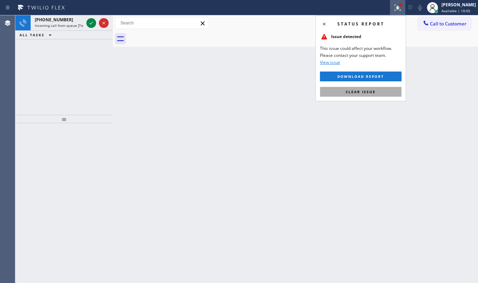
click at [387, 90] on button "Clear issue" at bounding box center [361, 92] width 82 height 10
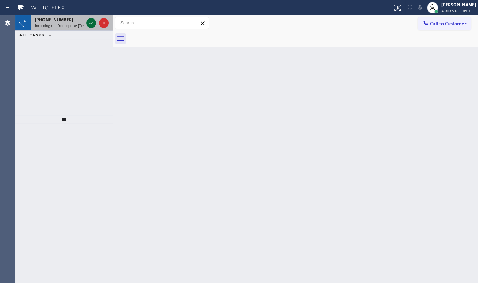
click at [90, 22] on icon at bounding box center [91, 23] width 8 height 8
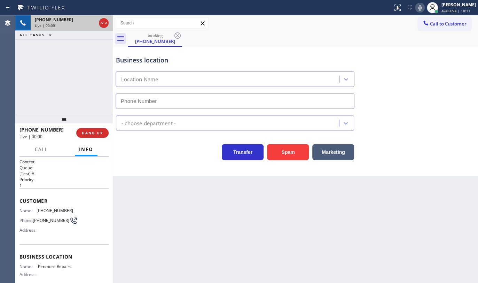
type input "(888) 527-1249"
drag, startPoint x: 36, startPoint y: 208, endPoint x: 86, endPoint y: 207, distance: 50.5
click at [86, 208] on div "Name: (724) 454-1706 Phone: (724) 454-1706 Address:" at bounding box center [64, 222] width 89 height 28
copy div "(724) 454-1706"
click at [36, 148] on span "Call" at bounding box center [41, 149] width 13 height 6
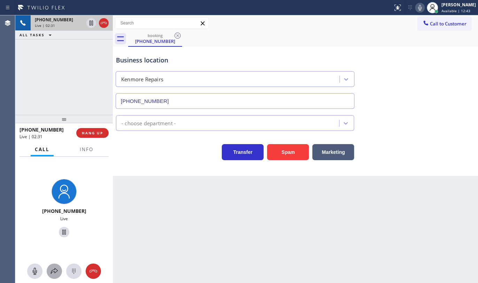
click at [57, 270] on icon at bounding box center [54, 271] width 7 height 6
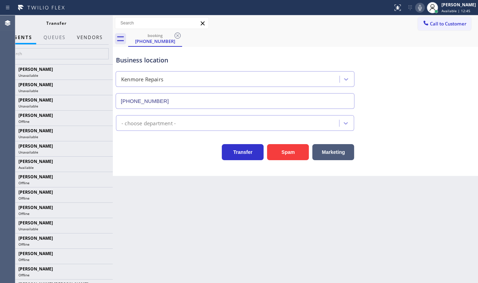
click at [90, 38] on button "Vendors" at bounding box center [90, 38] width 34 height 14
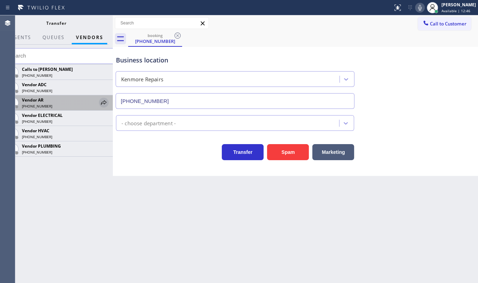
click at [100, 102] on icon at bounding box center [104, 102] width 8 height 8
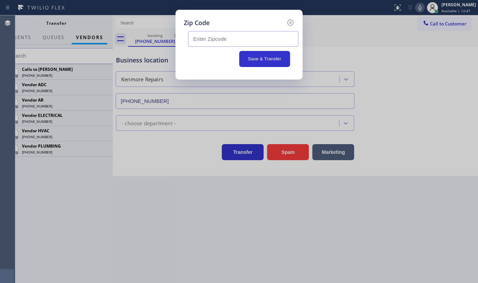
click at [202, 40] on input "text" at bounding box center [243, 39] width 110 height 16
type input "15601"
click at [272, 62] on button "Save & Transfer" at bounding box center [264, 59] width 51 height 16
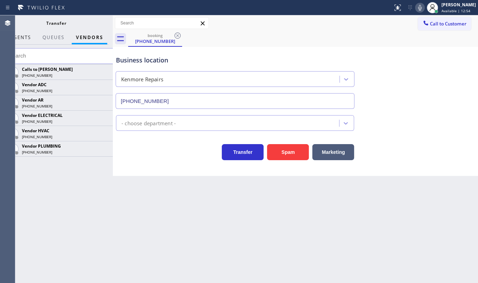
click at [24, 37] on span "AGENTS" at bounding box center [20, 37] width 21 height 6
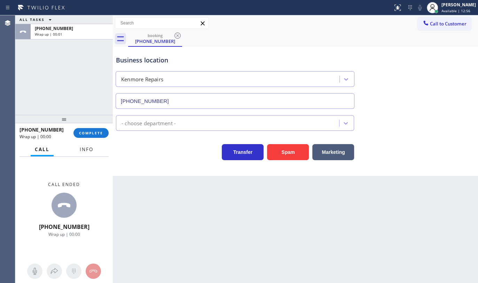
click at [85, 152] on span "Info" at bounding box center [87, 149] width 14 height 6
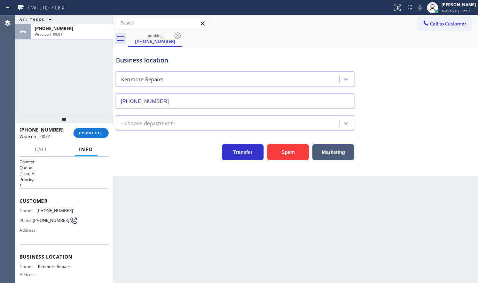
drag, startPoint x: 39, startPoint y: 208, endPoint x: 36, endPoint y: 207, distance: 4.1
click at [40, 208] on span "(724) 454-1706" at bounding box center [55, 210] width 37 height 5
click at [29, 205] on div "Customer Name: (724) 454-1706 Phone: (724) 454-1706 Address:" at bounding box center [64, 216] width 89 height 56
drag, startPoint x: 33, startPoint y: 208, endPoint x: 44, endPoint y: 210, distance: 10.7
click at [44, 210] on div "Name: (724) 454-1706" at bounding box center [47, 210] width 54 height 5
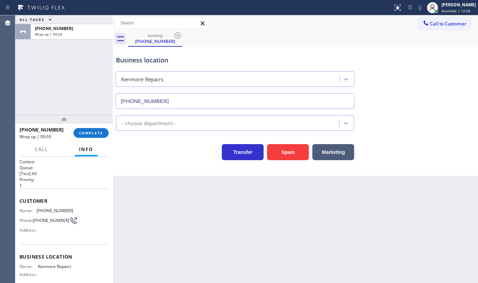
drag, startPoint x: 36, startPoint y: 227, endPoint x: 25, endPoint y: 96, distance: 131.4
click at [36, 221] on div "Name: (724) 454-1706 Phone: (724) 454-1706 Address:" at bounding box center [47, 222] width 54 height 28
drag, startPoint x: 36, startPoint y: 211, endPoint x: 80, endPoint y: 213, distance: 44.6
click at [80, 213] on div "Name: (724) 454-1706 Phone: (724) 454-1706 Address:" at bounding box center [64, 222] width 89 height 28
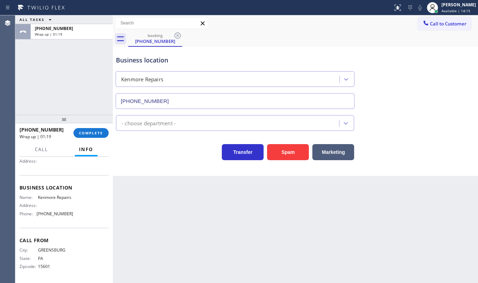
scroll to position [76, 0]
drag, startPoint x: 38, startPoint y: 215, endPoint x: 75, endPoint y: 215, distance: 36.6
click at [75, 215] on div "Name: Kenmore Repairs Address: Phone: (888) 527-1249" at bounding box center [64, 206] width 89 height 24
copy span "888) 527-1249"
click at [88, 129] on button "COMPLETE" at bounding box center [91, 133] width 35 height 10
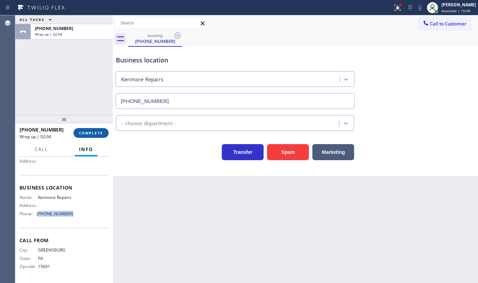
click at [91, 133] on span "COMPLETE" at bounding box center [91, 132] width 24 height 5
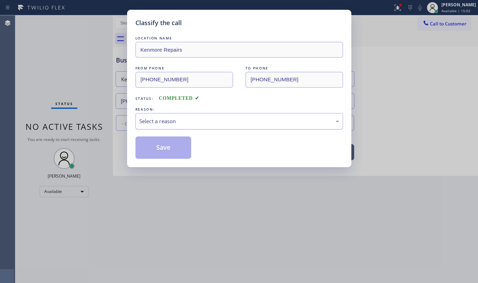
click at [147, 116] on div "Select a reason" at bounding box center [240, 121] width 208 height 16
click at [154, 148] on button "Save" at bounding box center [164, 147] width 56 height 22
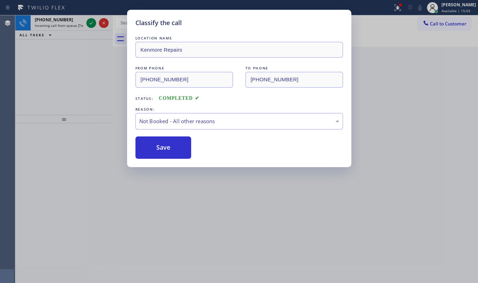
click at [154, 148] on button "Save" at bounding box center [164, 147] width 56 height 22
click at [154, 147] on button "Save" at bounding box center [164, 147] width 56 height 22
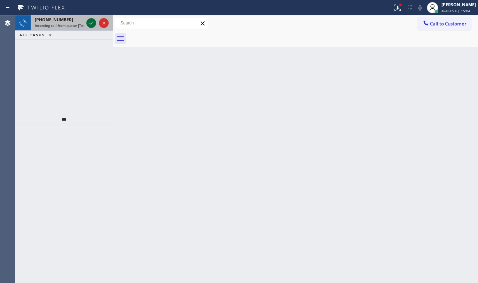
click at [89, 23] on icon at bounding box center [91, 23] width 8 height 8
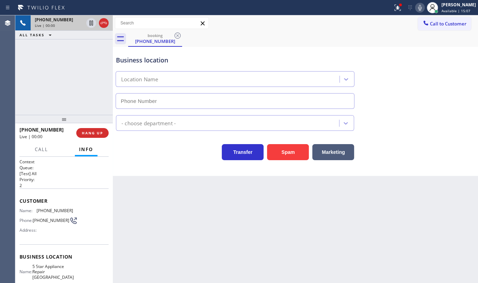
type input "(650) 800-8848"
click at [92, 138] on div "+16508126192 Live | 00:00 HANG UP" at bounding box center [64, 133] width 89 height 18
click at [94, 136] on button "HANG UP" at bounding box center [92, 133] width 32 height 10
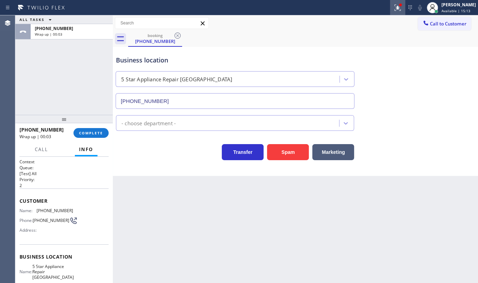
click at [396, 8] on icon at bounding box center [398, 7] width 4 height 2
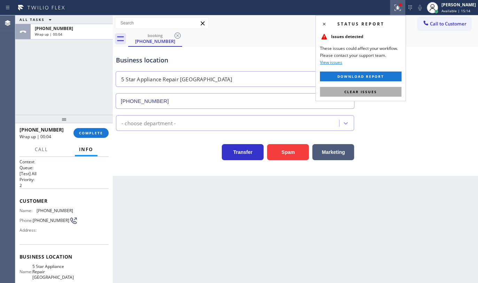
click at [384, 87] on button "Clear issues" at bounding box center [361, 92] width 82 height 10
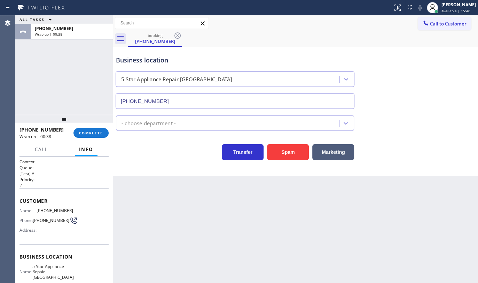
click at [59, 57] on div "ALL TASKS ALL TASKS ACTIVE TASKS TASKS IN WRAP UP +16508126192 Wrap up | 00:38" at bounding box center [64, 64] width 98 height 99
click at [95, 135] on span "COMPLETE" at bounding box center [91, 132] width 24 height 5
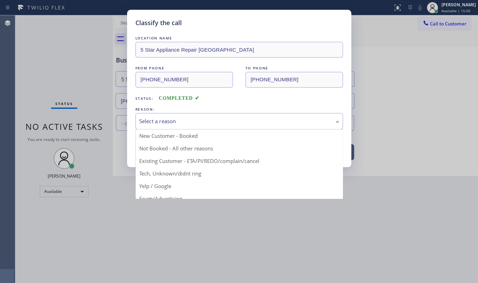
click at [169, 122] on div "Select a reason" at bounding box center [239, 121] width 200 height 8
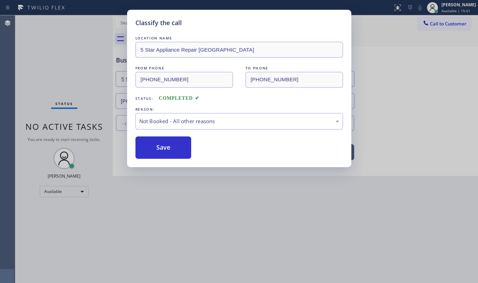
click at [160, 148] on button "Save" at bounding box center [164, 147] width 56 height 22
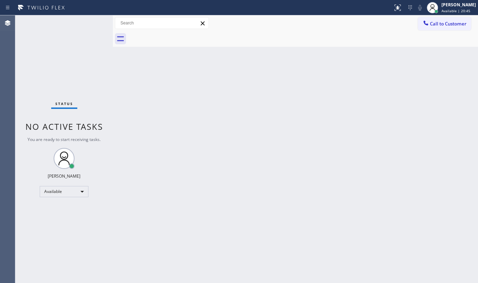
click at [80, 47] on div "Status No active tasks You are ready to start receiving tasks. JENIZA ALCAYDE A…" at bounding box center [64, 148] width 98 height 267
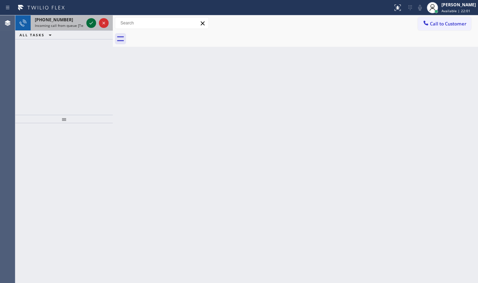
click at [94, 21] on icon at bounding box center [91, 23] width 8 height 8
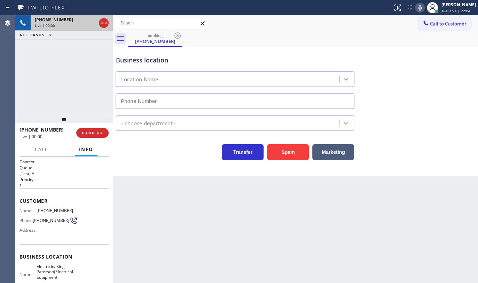
type input "(973) 846-9320"
click at [94, 22] on icon at bounding box center [91, 23] width 8 height 8
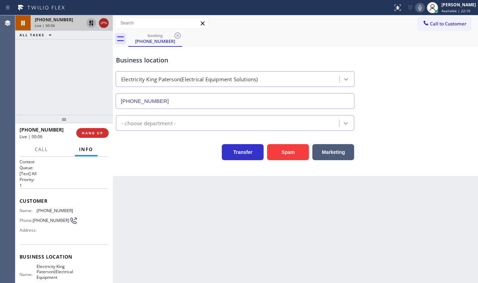
click at [102, 20] on icon at bounding box center [104, 23] width 8 height 8
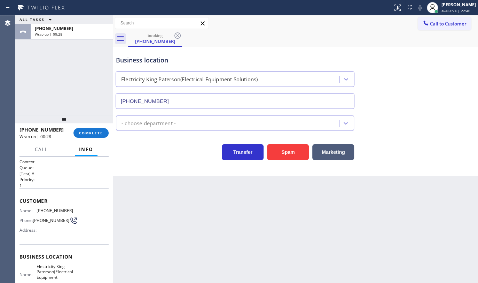
drag, startPoint x: 93, startPoint y: 134, endPoint x: 98, endPoint y: 127, distance: 8.5
click at [93, 133] on span "COMPLETE" at bounding box center [91, 132] width 24 height 5
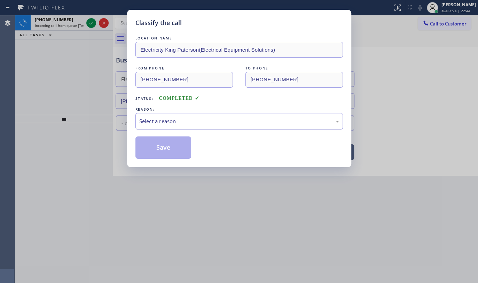
click at [175, 122] on div "Select a reason" at bounding box center [239, 121] width 200 height 8
click at [161, 145] on button "Save" at bounding box center [164, 147] width 56 height 22
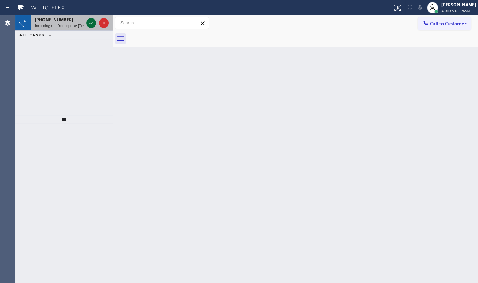
click at [94, 20] on icon at bounding box center [91, 23] width 8 height 8
click at [91, 24] on icon at bounding box center [91, 23] width 8 height 8
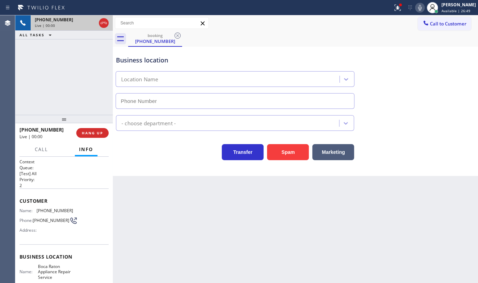
type input "(561) 609-1270"
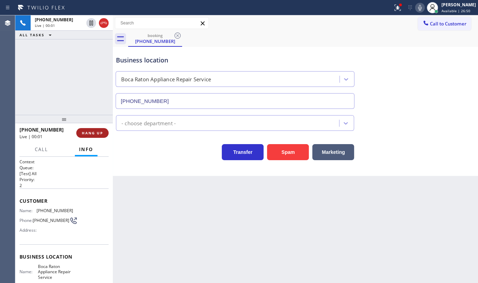
click at [95, 132] on span "HANG UP" at bounding box center [92, 132] width 21 height 5
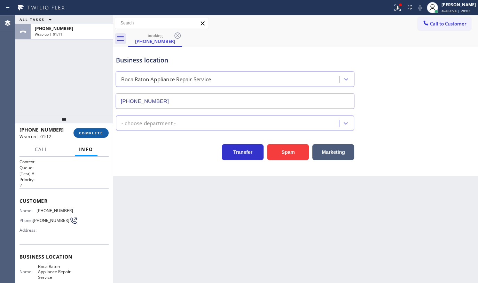
click at [85, 134] on span "COMPLETE" at bounding box center [91, 132] width 24 height 5
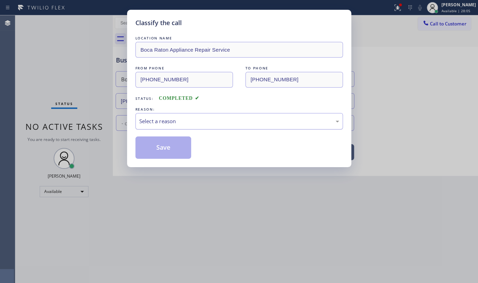
click at [177, 124] on div "Select a reason" at bounding box center [239, 121] width 200 height 8
click at [171, 144] on button "Save" at bounding box center [164, 147] width 56 height 22
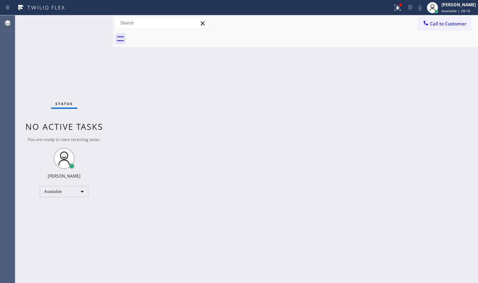
click at [89, 22] on div "Status No active tasks You are ready to start receiving tasks. JENIZA ALCAYDE A…" at bounding box center [64, 148] width 98 height 267
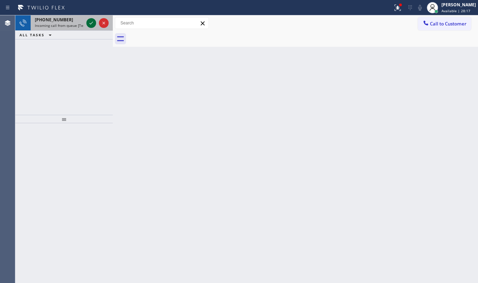
click at [90, 24] on icon at bounding box center [91, 23] width 8 height 8
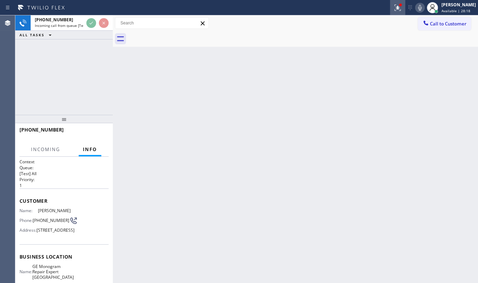
click at [393, 7] on div at bounding box center [397, 7] width 15 height 8
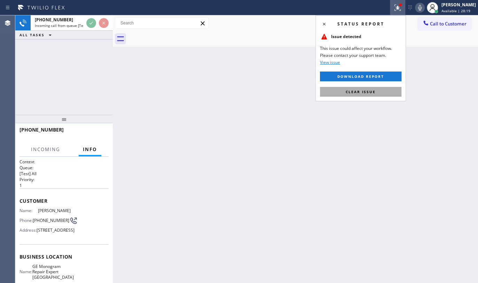
click at [381, 91] on button "Clear issue" at bounding box center [361, 92] width 82 height 10
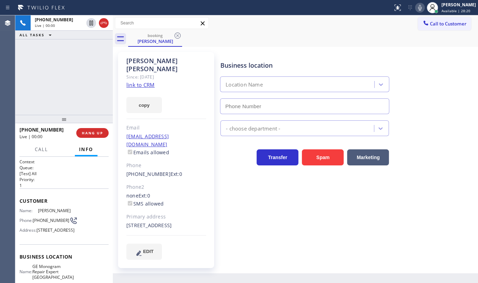
type input "(720) 307-7285"
click at [138, 81] on link "link to CRM" at bounding box center [140, 84] width 28 height 7
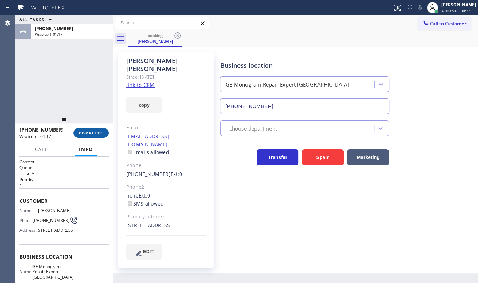
click at [94, 130] on button "COMPLETE" at bounding box center [91, 133] width 35 height 10
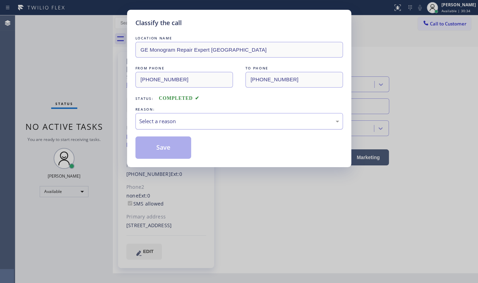
click at [165, 124] on div "Select a reason" at bounding box center [239, 121] width 200 height 8
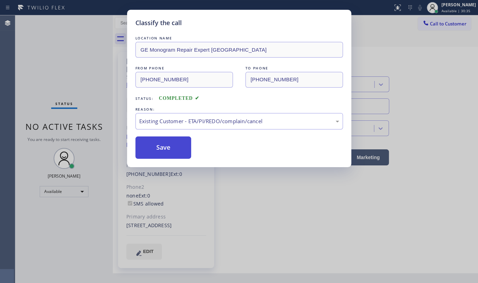
click at [157, 142] on button "Save" at bounding box center [164, 147] width 56 height 22
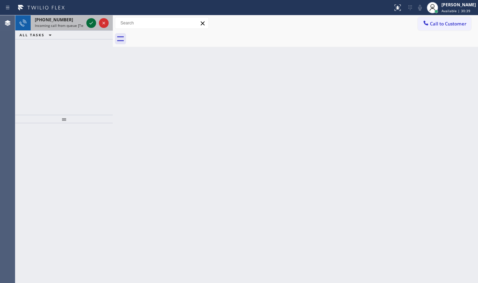
click at [86, 21] on div at bounding box center [91, 23] width 10 height 8
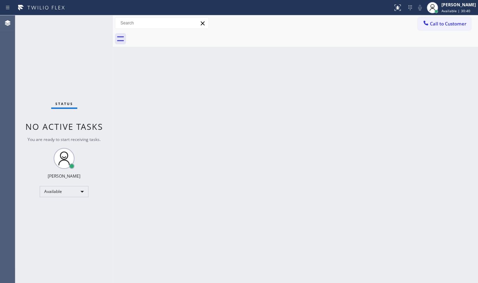
click at [89, 21] on div "Status No active tasks You are ready to start receiving tasks. JENIZA ALCAYDE A…" at bounding box center [64, 148] width 98 height 267
click at [399, 8] on icon at bounding box center [397, 7] width 4 height 5
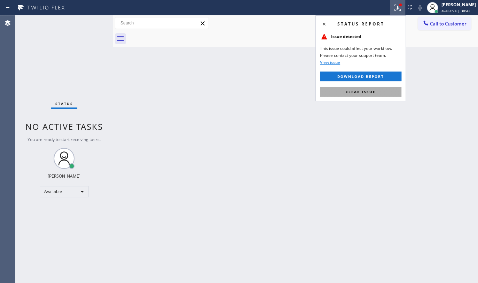
click at [387, 87] on div "Status report Issue detected This issue could affect your workflow. Please cont…" at bounding box center [361, 58] width 91 height 86
click at [387, 93] on button "Clear issue" at bounding box center [361, 92] width 82 height 10
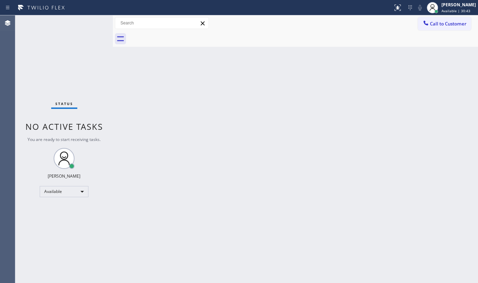
click at [398, 83] on div "Back to Dashboard Change Sender ID Customers Technicians Select a contact Outbo…" at bounding box center [295, 148] width 365 height 267
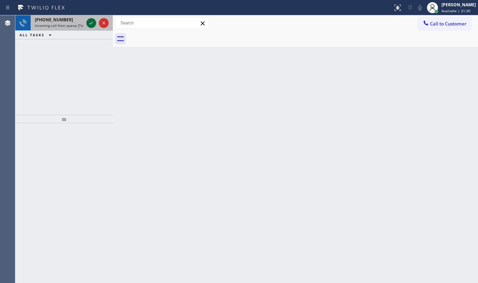
click at [89, 23] on icon at bounding box center [91, 23] width 8 height 8
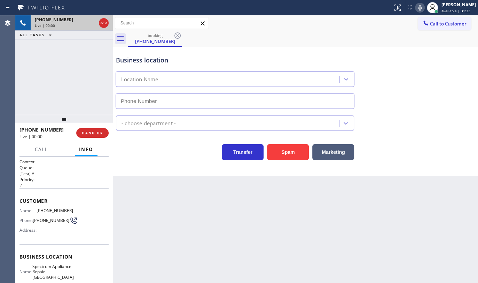
type input "(602) 786-8411"
click at [93, 132] on span "HANG UP" at bounding box center [92, 132] width 21 height 5
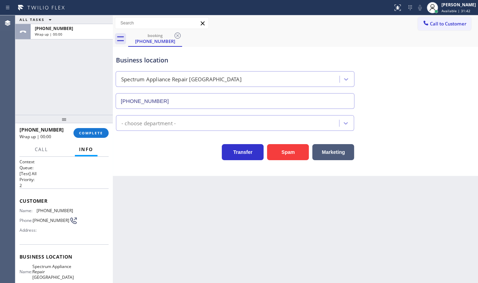
click at [475, 99] on div "Business location Spectrum Appliance Repair Glendale (602) 786-8411" at bounding box center [296, 77] width 362 height 63
click at [97, 125] on div "+16026988567 Wrap up | 00:44 COMPLETE" at bounding box center [64, 133] width 89 height 18
click at [97, 130] on button "COMPLETE" at bounding box center [91, 133] width 35 height 10
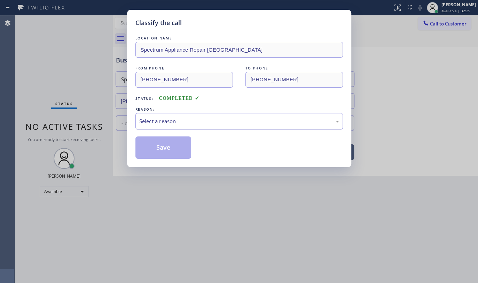
click at [182, 117] on div "Select a reason" at bounding box center [239, 121] width 200 height 8
click at [160, 147] on button "Save" at bounding box center [164, 147] width 56 height 22
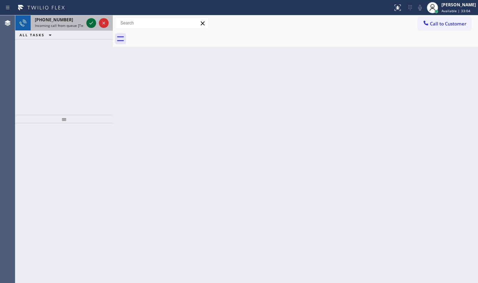
click at [90, 25] on icon at bounding box center [91, 23] width 8 height 8
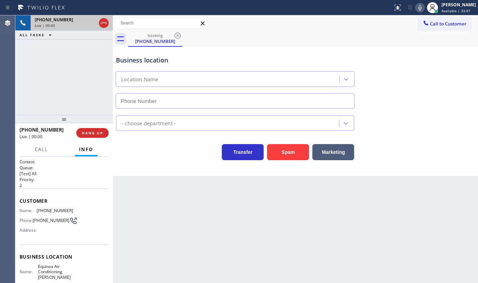
type input "(805) 549-4011"
click at [93, 133] on span "HANG UP" at bounding box center [92, 132] width 21 height 5
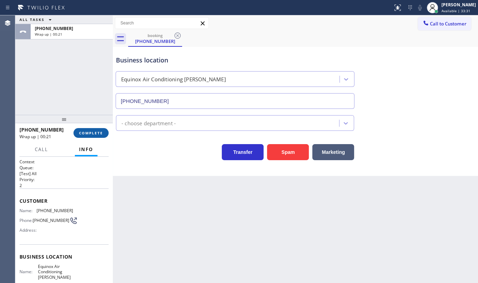
click at [96, 133] on span "COMPLETE" at bounding box center [91, 132] width 24 height 5
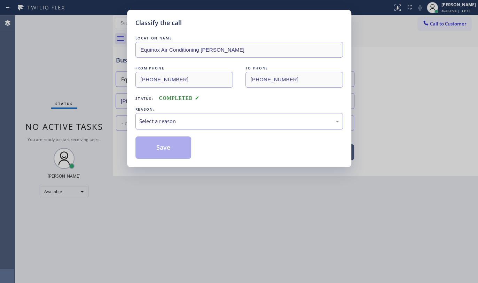
click at [162, 122] on div "Select a reason" at bounding box center [239, 121] width 200 height 8
click at [150, 148] on button "Save" at bounding box center [164, 147] width 56 height 22
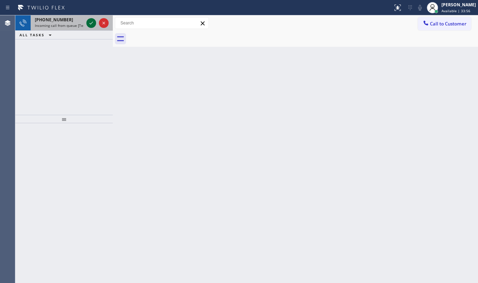
click at [94, 24] on icon at bounding box center [91, 23] width 8 height 8
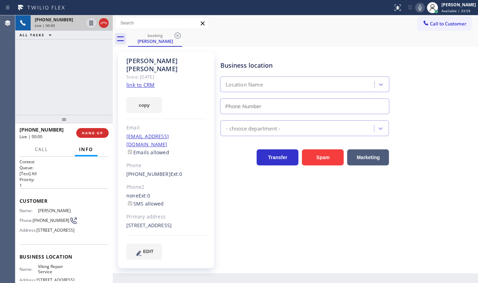
type input "(323) 416-2342"
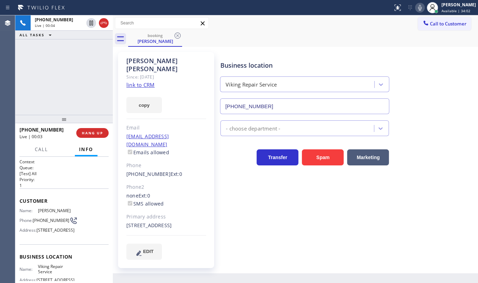
click at [151, 81] on link "link to CRM" at bounding box center [140, 84] width 28 height 7
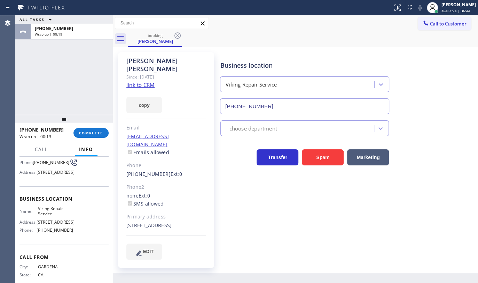
scroll to position [63, 0]
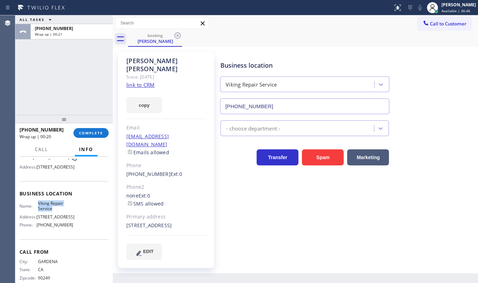
drag, startPoint x: 34, startPoint y: 224, endPoint x: 68, endPoint y: 234, distance: 35.5
click at [68, 230] on div "Name: Viking Repair Service Address: 1144 W 62nd St Phone: (323) 416-2342" at bounding box center [47, 215] width 54 height 30
copy div "Viking Repair Service"
drag, startPoint x: 35, startPoint y: 248, endPoint x: 89, endPoint y: 257, distance: 54.8
click at [89, 239] on div "Business location Name: Viking Repair Service Address: 1144 W 62nd St Phone: (3…" at bounding box center [64, 210] width 89 height 58
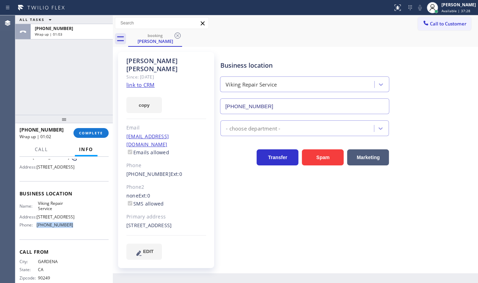
copy div "(323) 416-2342"
click at [83, 140] on div "+13109777650 Wrap up | 03:01 COMPLETE" at bounding box center [64, 133] width 89 height 18
click at [88, 134] on span "COMPLETE" at bounding box center [91, 132] width 24 height 5
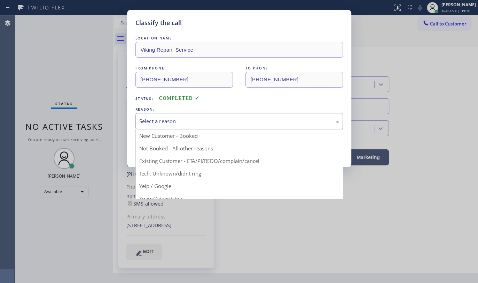
click at [141, 121] on div "Select a reason" at bounding box center [239, 121] width 200 height 8
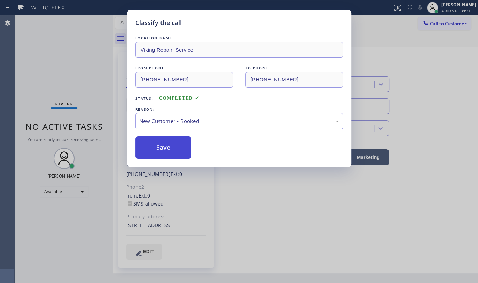
click at [150, 142] on button "Save" at bounding box center [164, 147] width 56 height 22
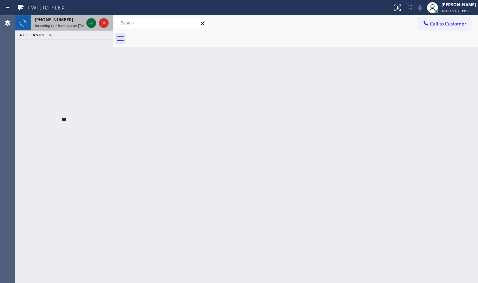
click at [90, 25] on icon at bounding box center [91, 23] width 8 height 8
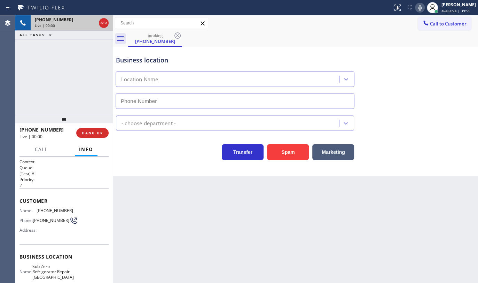
type input "(773) 917-0590"
click at [90, 133] on span "HANG UP" at bounding box center [92, 132] width 21 height 5
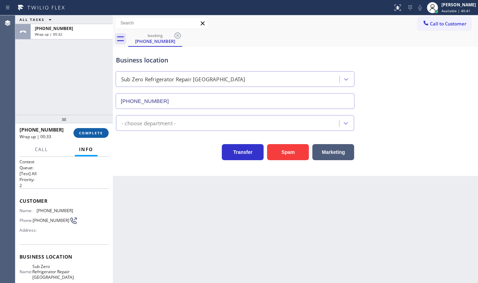
click at [91, 133] on span "COMPLETE" at bounding box center [91, 132] width 24 height 5
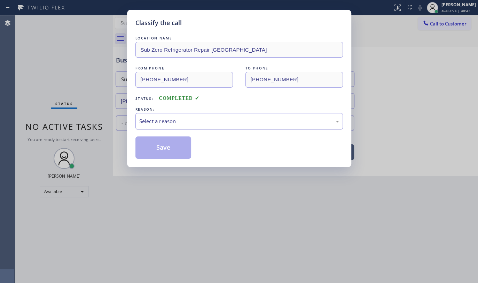
click at [168, 119] on div "Select a reason" at bounding box center [239, 121] width 200 height 8
click at [164, 141] on button "Save" at bounding box center [164, 147] width 56 height 22
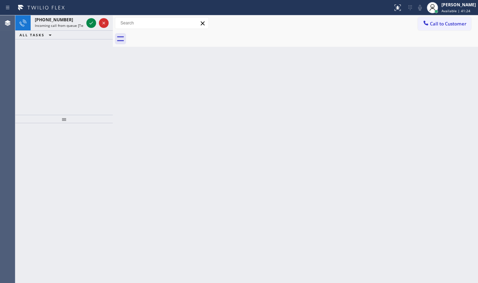
click at [30, 106] on div "+18188222097 Incoming call from queue [Test] All ALL TASKS ALL TASKS ACTIVE TAS…" at bounding box center [64, 64] width 98 height 99
click at [88, 20] on icon at bounding box center [91, 23] width 8 height 8
drag, startPoint x: 396, startPoint y: 8, endPoint x: 390, endPoint y: 53, distance: 45.8
click at [396, 15] on div "Status report Issue detected This issue could affect your workflow. Please cont…" at bounding box center [239, 141] width 478 height 283
click at [396, 4] on icon at bounding box center [398, 7] width 8 height 8
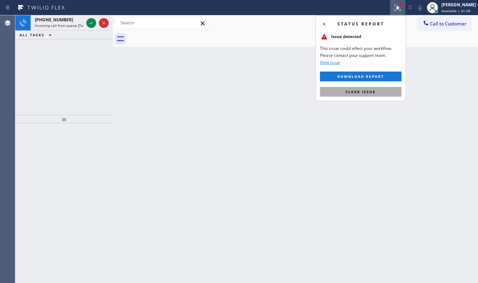
click at [383, 88] on button "Clear issue" at bounding box center [361, 92] width 82 height 10
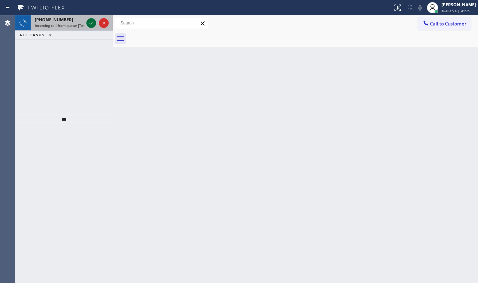
click at [91, 19] on icon at bounding box center [91, 23] width 8 height 8
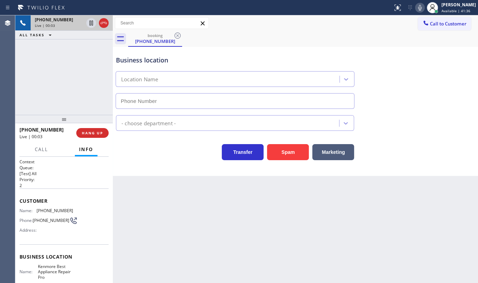
type input "(720) 408-2931"
click at [284, 152] on button "Spam" at bounding box center [288, 152] width 42 height 16
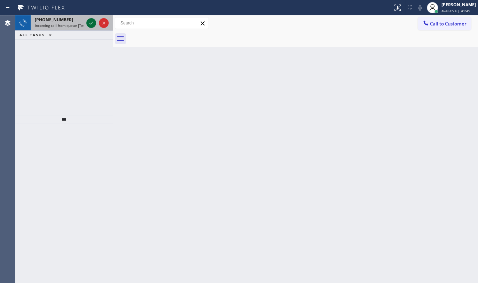
click at [91, 24] on icon at bounding box center [91, 23] width 8 height 8
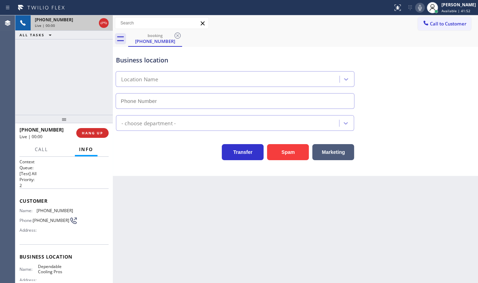
type input "(480) 418-5140"
click at [327, 147] on button "Marketing" at bounding box center [334, 152] width 42 height 16
click at [336, 150] on button "Marketing" at bounding box center [334, 152] width 42 height 16
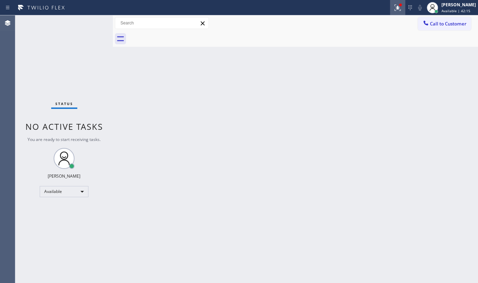
click at [399, 8] on g at bounding box center [398, 8] width 6 height 6
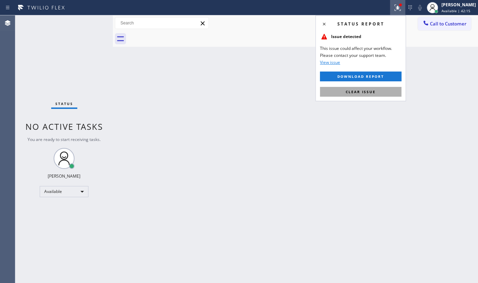
click at [384, 93] on button "Clear issue" at bounding box center [361, 92] width 82 height 10
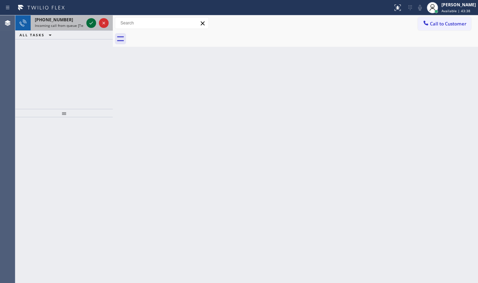
click at [92, 22] on icon at bounding box center [91, 23] width 8 height 8
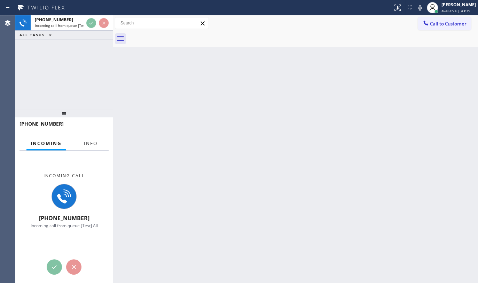
click at [94, 146] on span "Info" at bounding box center [91, 143] width 14 height 6
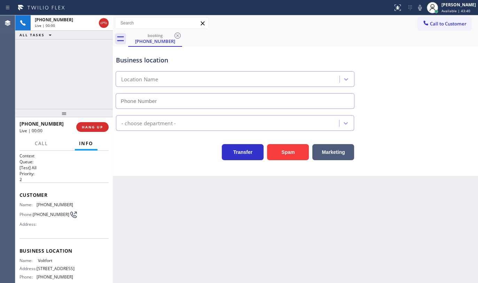
type input "(813) 940-5643"
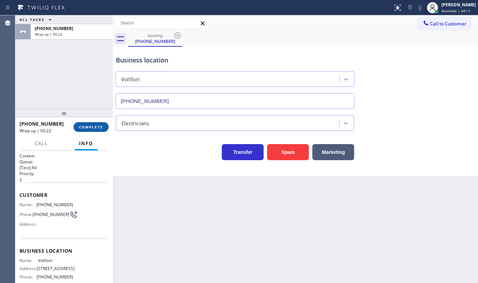
click at [98, 127] on span "COMPLETE" at bounding box center [91, 126] width 24 height 5
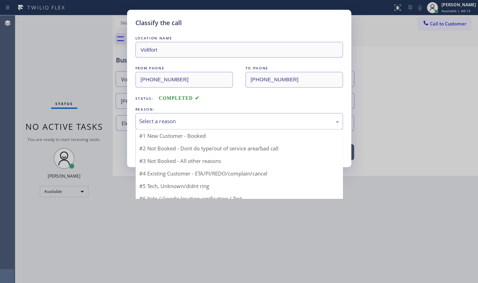
click at [157, 123] on div "Select a reason" at bounding box center [239, 121] width 200 height 8
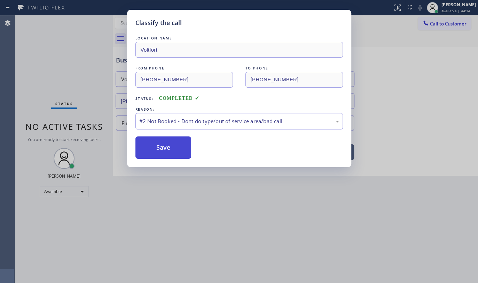
click at [149, 151] on button "Save" at bounding box center [164, 147] width 56 height 22
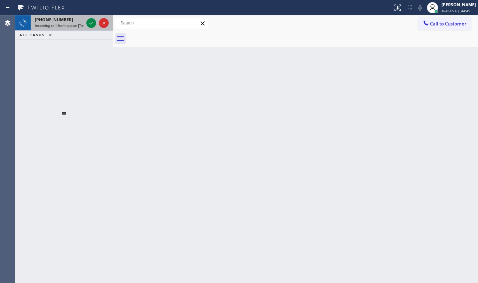
click at [41, 30] on div "+17737610300 Incoming call from queue [Test] All" at bounding box center [58, 22] width 54 height 15
click at [96, 22] on div at bounding box center [91, 23] width 10 height 8
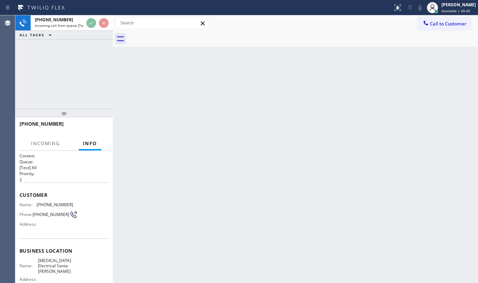
click at [86, 10] on div at bounding box center [196, 7] width 387 height 11
click at [88, 17] on div at bounding box center [97, 22] width 25 height 15
click at [87, 14] on div "Status report No issues detected If you experience an issue, please download th…" at bounding box center [239, 141] width 478 height 283
click at [87, 13] on div at bounding box center [196, 7] width 387 height 11
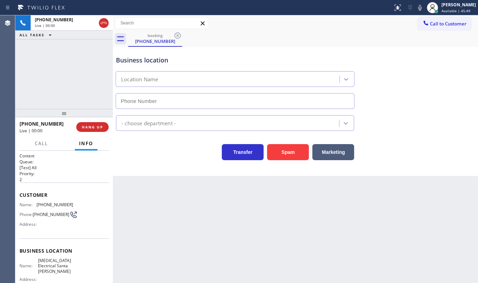
type input "(805) 222-7315"
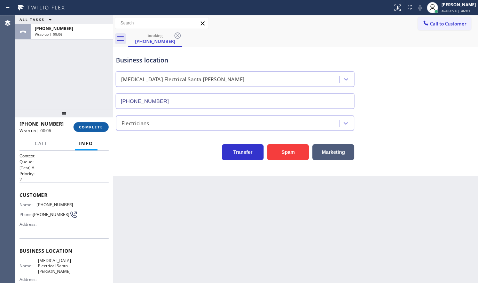
click at [77, 126] on button "COMPLETE" at bounding box center [91, 127] width 35 height 10
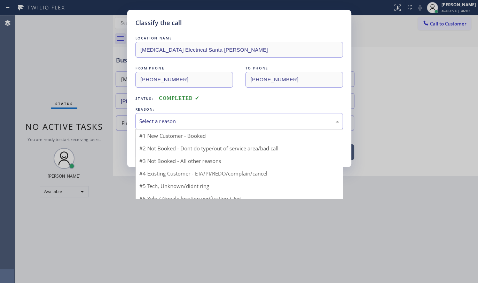
click at [178, 115] on div "Select a reason" at bounding box center [240, 121] width 208 height 16
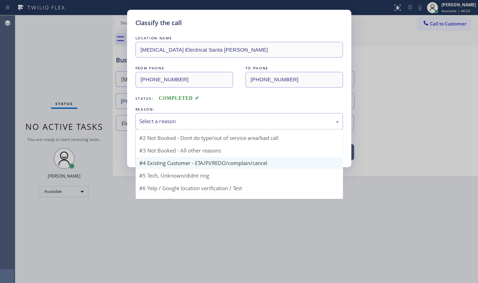
scroll to position [21, 0]
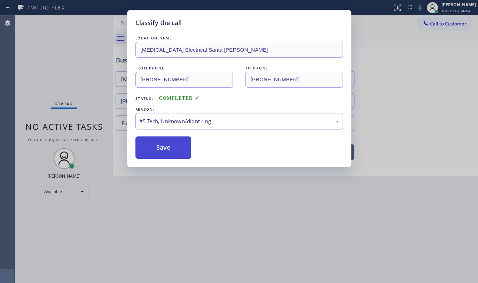
click at [185, 151] on button "Save" at bounding box center [164, 147] width 56 height 22
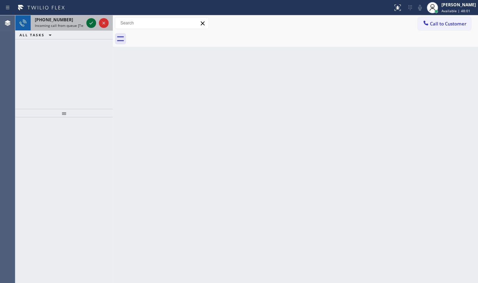
click at [93, 23] on icon at bounding box center [91, 23] width 8 height 8
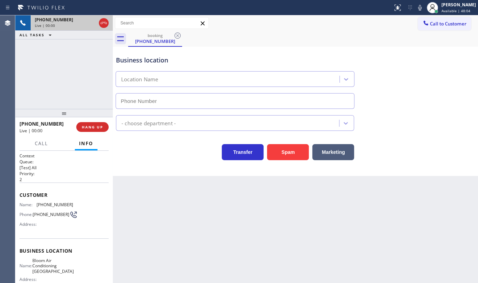
type input "(305) 575-2757"
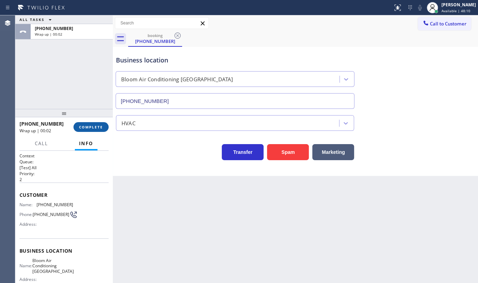
click at [82, 130] on button "COMPLETE" at bounding box center [91, 127] width 35 height 10
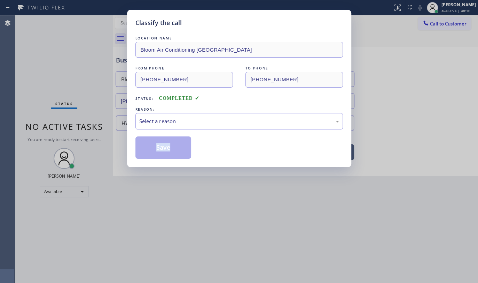
click at [82, 130] on div "Classify the call LOCATION NAME Bloom Air Conditioning Boca Raton FROM PHONE (3…" at bounding box center [239, 141] width 478 height 283
click at [81, 128] on div "Classify the call LOCATION NAME Bloom Air Conditioning Boca Raton FROM PHONE (3…" at bounding box center [239, 141] width 478 height 283
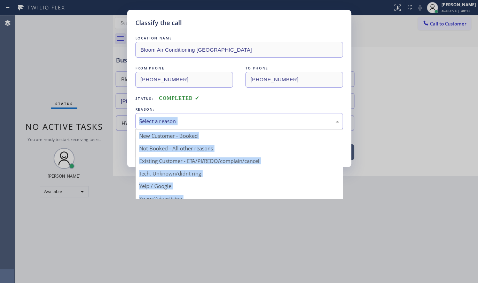
click at [206, 118] on div "Select a reason" at bounding box center [239, 121] width 200 height 8
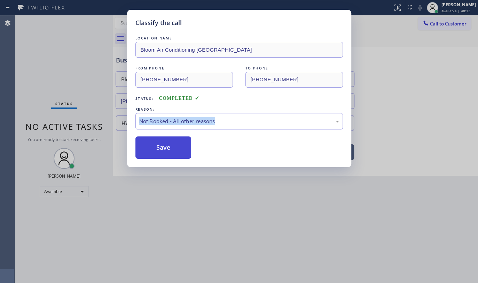
drag, startPoint x: 149, startPoint y: 146, endPoint x: 151, endPoint y: 151, distance: 4.7
click at [151, 151] on button "Save" at bounding box center [164, 147] width 56 height 22
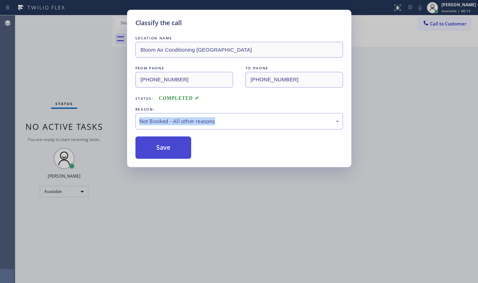
click at [151, 149] on button "Save" at bounding box center [164, 147] width 56 height 22
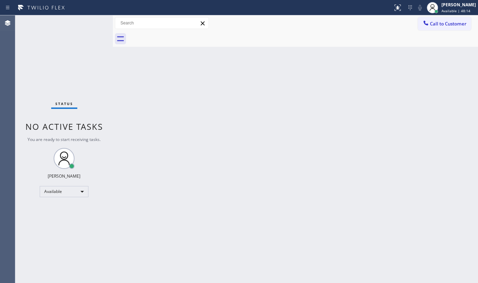
click at [151, 149] on div "Back to Dashboard Change Sender ID Customers Technicians Select a contact Outbo…" at bounding box center [295, 148] width 365 height 267
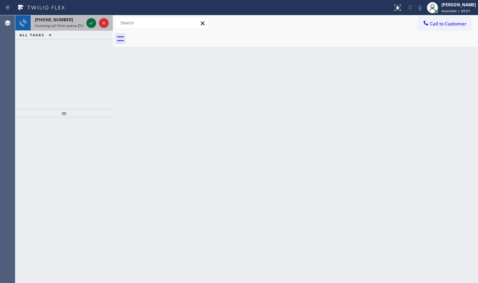
click at [87, 23] on icon at bounding box center [91, 23] width 8 height 8
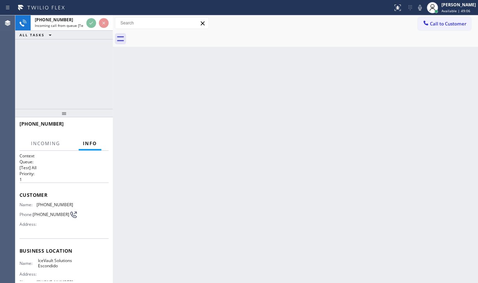
click at [65, 94] on div "+19206012108 Incoming call from queue [Test] All ALL TASKS ALL TASKS ACTIVE TAS…" at bounding box center [64, 61] width 98 height 93
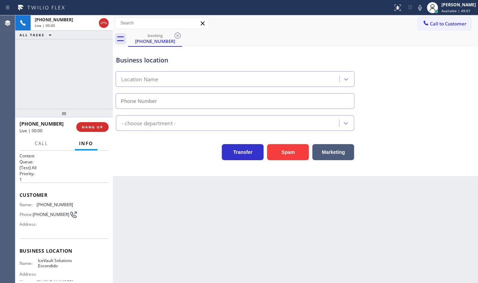
type input "(760) 606-3437"
click at [88, 127] on span "HANG UP" at bounding box center [92, 126] width 21 height 5
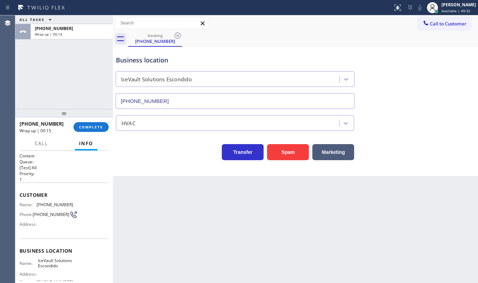
click at [92, 120] on div "+19206012108 Wrap up | 00:15 COMPLETE" at bounding box center [64, 127] width 89 height 18
click at [92, 124] on button "COMPLETE" at bounding box center [91, 127] width 35 height 10
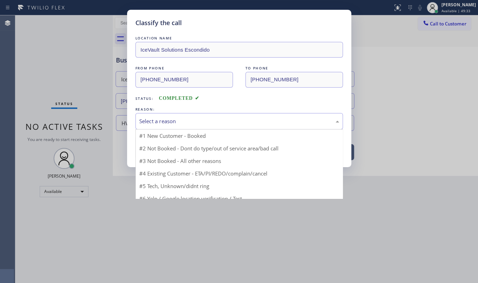
click at [184, 127] on div "Select a reason" at bounding box center [240, 121] width 208 height 16
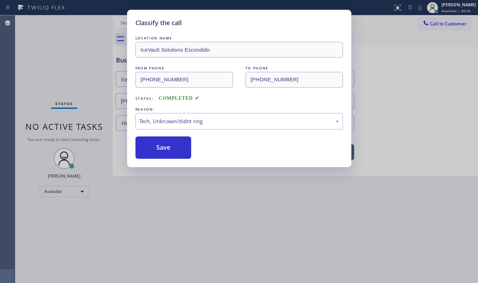
drag, startPoint x: 172, startPoint y: 171, endPoint x: 183, endPoint y: 142, distance: 31.3
click at [184, 140] on button "Save" at bounding box center [164, 147] width 56 height 22
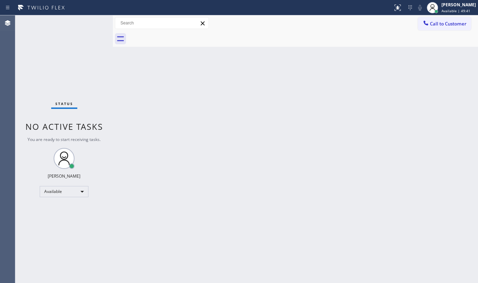
click at [411, 173] on div "Back to Dashboard Change Sender ID Customers Technicians Select a contact Outbo…" at bounding box center [295, 148] width 365 height 267
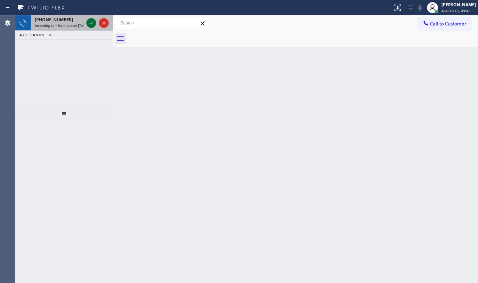
click at [92, 24] on icon at bounding box center [91, 23] width 8 height 8
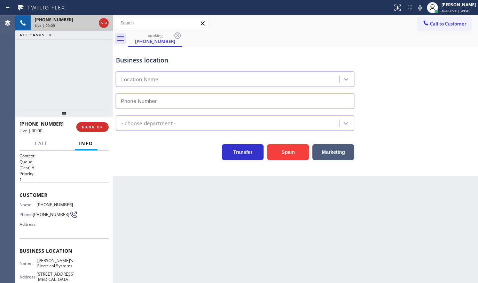
type input "(786) 952-7526"
click at [106, 124] on button "HANG UP" at bounding box center [92, 127] width 32 height 10
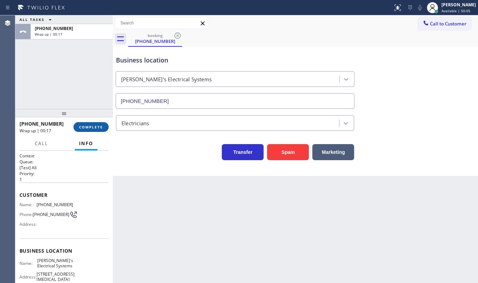
click at [92, 129] on span "COMPLETE" at bounding box center [91, 126] width 24 height 5
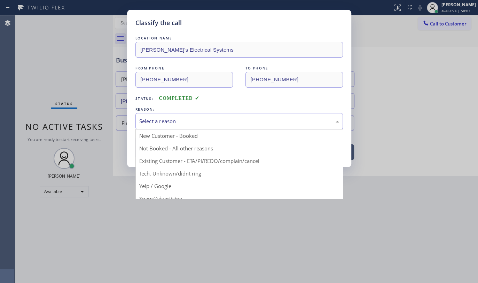
click at [164, 121] on div "Select a reason" at bounding box center [239, 121] width 200 height 8
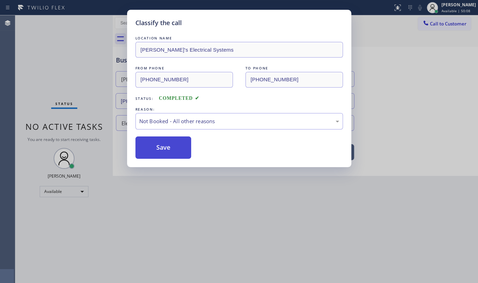
click at [160, 145] on button "Save" at bounding box center [164, 147] width 56 height 22
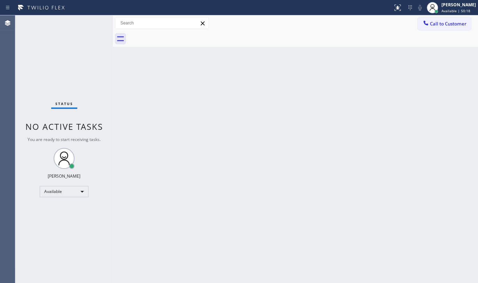
click at [471, 104] on div "Back to Dashboard Change Sender ID Customers Technicians Select a contact Outbo…" at bounding box center [295, 148] width 365 height 267
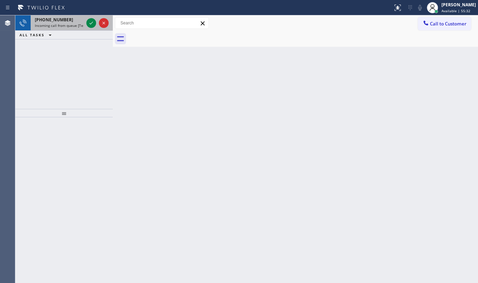
click at [51, 21] on span "+19177567700" at bounding box center [54, 20] width 38 height 6
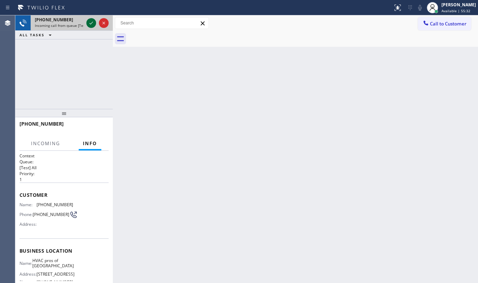
click at [93, 23] on icon at bounding box center [91, 23] width 8 height 8
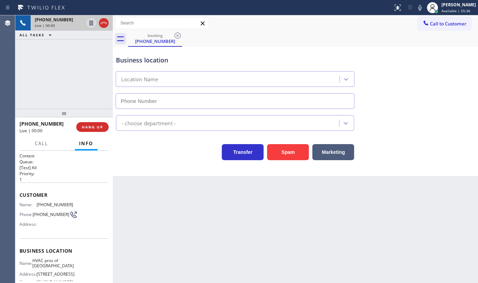
type input "(305) 699-6896"
click at [93, 129] on span "HANG UP" at bounding box center [92, 126] width 21 height 5
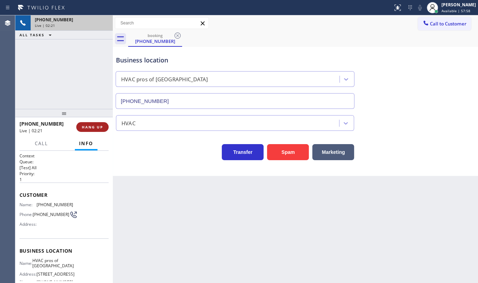
click at [93, 129] on span "HANG UP" at bounding box center [92, 126] width 21 height 5
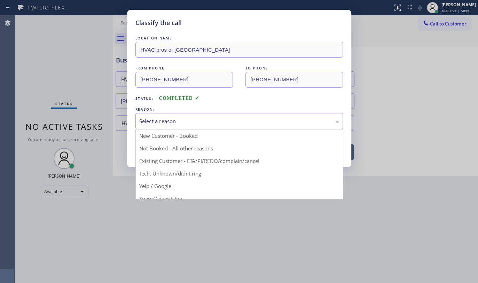
click at [152, 120] on div "Select a reason" at bounding box center [239, 121] width 200 height 8
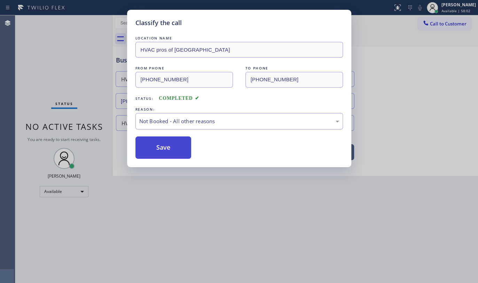
click at [156, 148] on button "Save" at bounding box center [164, 147] width 56 height 22
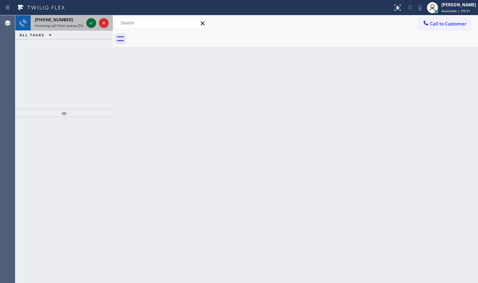
click at [95, 24] on icon at bounding box center [91, 23] width 8 height 8
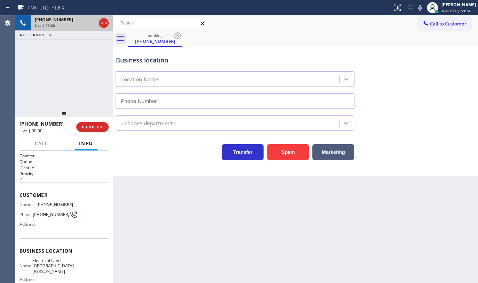
type input "(714) 681-1582"
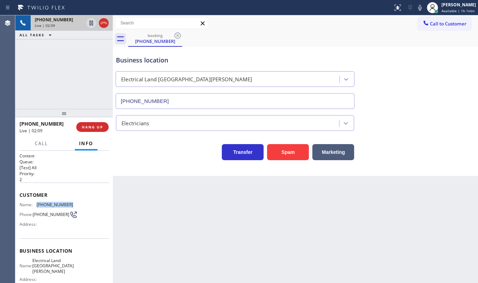
drag, startPoint x: 37, startPoint y: 201, endPoint x: 70, endPoint y: 203, distance: 33.5
click at [70, 203] on div "Name: (714) 910-7995 Phone: (714) 910-7995 Address:" at bounding box center [64, 216] width 89 height 28
copy div "(714) 910-7995"
click at [92, 23] on icon at bounding box center [91, 23] width 8 height 8
click at [418, 7] on icon at bounding box center [420, 7] width 8 height 8
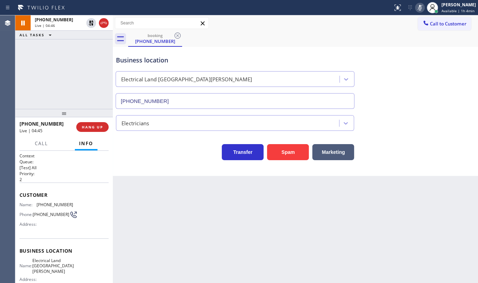
click at [34, 97] on div "+17149107995 Live | 04:46 ALL TASKS ALL TASKS ACTIVE TASKS TASKS IN WRAP UP" at bounding box center [64, 61] width 98 height 93
drag, startPoint x: 299, startPoint y: 214, endPoint x: 380, endPoint y: 215, distance: 81.5
click at [369, 218] on div "Back to Dashboard Change Sender ID Customers Technicians Select a contact Outbo…" at bounding box center [295, 148] width 365 height 267
drag, startPoint x: 37, startPoint y: 199, endPoint x: 67, endPoint y: 199, distance: 30.3
click at [67, 199] on div "Customer Name: (714) 910-7995 Phone: (714) 910-7995 Address:" at bounding box center [64, 210] width 89 height 56
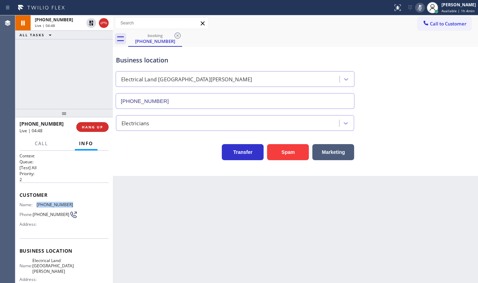
copy div "(714) 910-7995"
click at [90, 22] on icon at bounding box center [91, 23] width 5 height 5
click at [421, 6] on g at bounding box center [420, 8] width 5 height 6
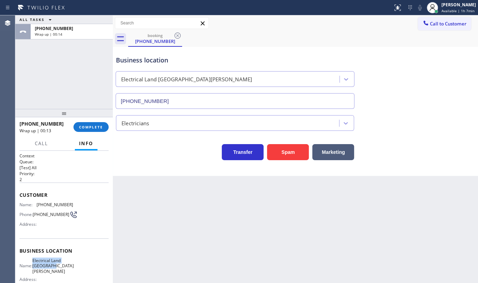
drag, startPoint x: 37, startPoint y: 262, endPoint x: 72, endPoint y: 267, distance: 36.2
click at [72, 267] on div "Name: Electrical Land Santa Ana Address: Phone: (714) 681-1582" at bounding box center [64, 274] width 89 height 35
copy div "Electrical Land Santa Ana"
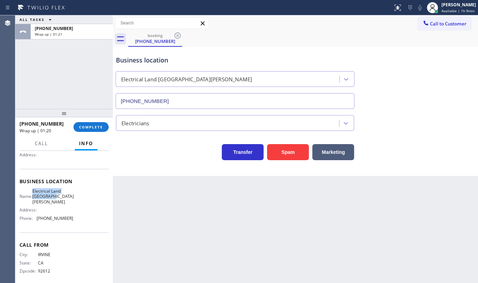
scroll to position [70, 0]
drag, startPoint x: 38, startPoint y: 215, endPoint x: 79, endPoint y: 217, distance: 41.5
click at [79, 217] on div "Name: Electrical Land Santa Ana Address: Phone: (714) 681-1582" at bounding box center [64, 205] width 89 height 35
copy span "714) 681-1582"
click at [91, 128] on span "COMPLETE" at bounding box center [91, 126] width 24 height 5
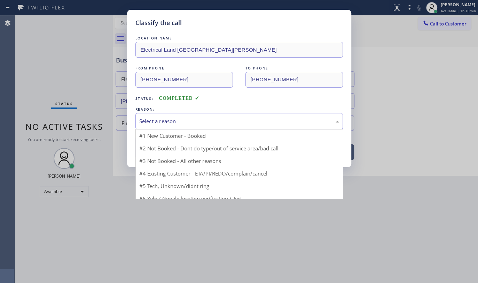
click at [156, 120] on div "Select a reason" at bounding box center [239, 121] width 200 height 8
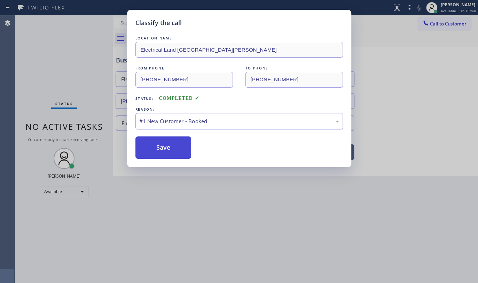
click at [160, 139] on button "Save" at bounding box center [164, 147] width 56 height 22
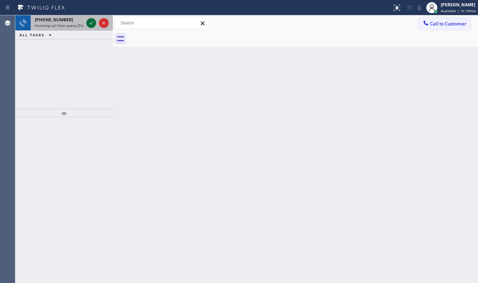
click at [90, 22] on icon at bounding box center [91, 23] width 8 height 8
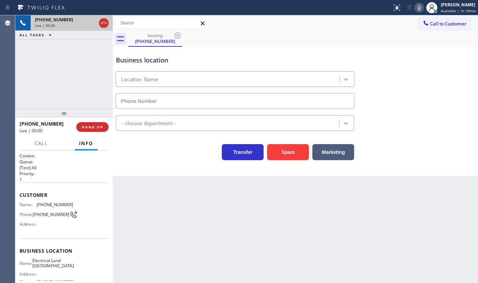
type input "(415) 727-4640"
click at [333, 148] on button "Marketing" at bounding box center [334, 152] width 42 height 16
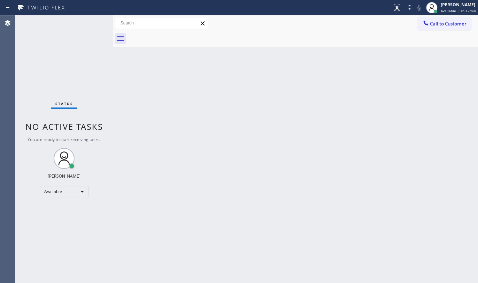
click at [52, 56] on div "Status No active tasks You are ready to start receiving tasks. JENIZA ALCAYDE A…" at bounding box center [64, 148] width 98 height 267
click at [92, 23] on div "Status No active tasks You are ready to start receiving tasks. JENIZA ALCAYDE A…" at bounding box center [64, 148] width 98 height 267
click at [48, 220] on div "Status No active tasks You are ready to start receiving tasks. JENIZA ALCAYDE A…" at bounding box center [64, 148] width 98 height 267
click at [37, 66] on div "Status No active tasks You are ready to start receiving tasks. JENIZA ALCAYDE A…" at bounding box center [64, 148] width 98 height 267
click at [94, 24] on div "Status No active tasks You are ready to start receiving tasks. JENIZA ALCAYDE A…" at bounding box center [64, 148] width 98 height 267
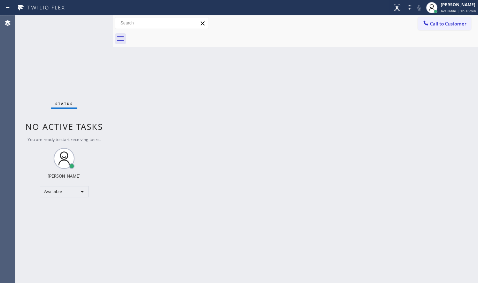
click at [93, 22] on div "Status No active tasks You are ready to start receiving tasks. JENIZA ALCAYDE A…" at bounding box center [64, 148] width 98 height 267
click at [301, 108] on div "Back to Dashboard Change Sender ID Customers Technicians Select a contact Outbo…" at bounding box center [295, 148] width 365 height 267
click at [244, 117] on div "Back to Dashboard Change Sender ID Customers Technicians Select a contact Outbo…" at bounding box center [295, 148] width 365 height 267
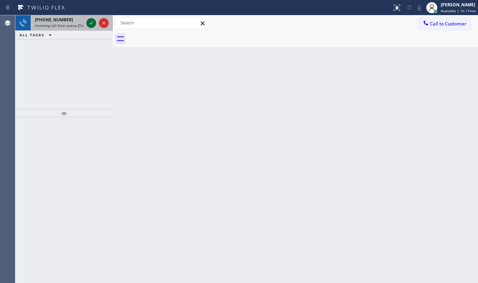
click at [93, 24] on icon at bounding box center [91, 23] width 8 height 8
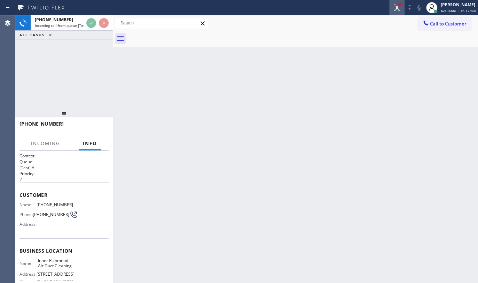
click at [393, 8] on div at bounding box center [397, 7] width 15 height 8
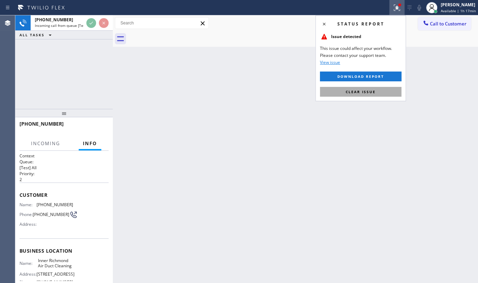
click at [373, 91] on button "Clear issue" at bounding box center [361, 92] width 82 height 10
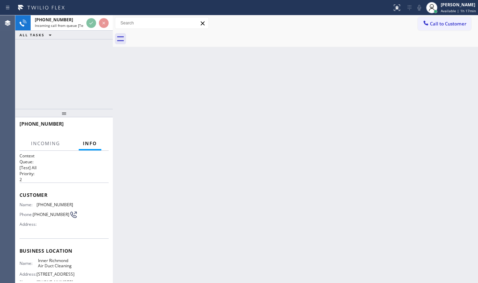
drag, startPoint x: 373, startPoint y: 91, endPoint x: 145, endPoint y: 14, distance: 241.7
click at [369, 90] on div "Back to Dashboard Change Sender ID Customers Technicians Select a contact Outbo…" at bounding box center [295, 148] width 365 height 267
click at [79, 23] on span "Incoming call from queue [Test] All" at bounding box center [64, 25] width 58 height 5
click at [92, 28] on div at bounding box center [97, 22] width 25 height 15
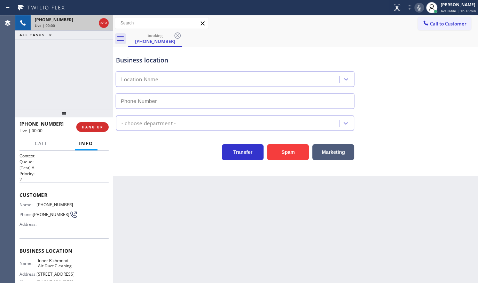
type input "(415) 364-8160"
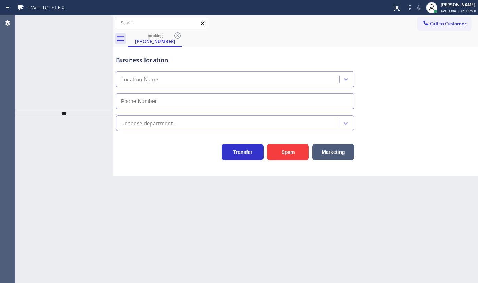
type input "[PHONE_NUMBER]"
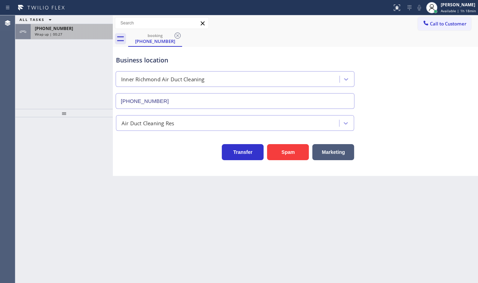
click at [76, 32] on div "Wrap up | 00:27" at bounding box center [72, 34] width 74 height 5
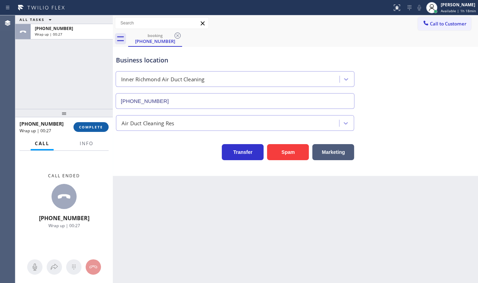
click at [99, 123] on button "COMPLETE" at bounding box center [91, 127] width 35 height 10
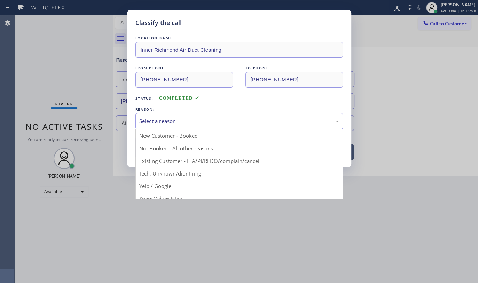
click at [151, 121] on div "Select a reason" at bounding box center [239, 121] width 200 height 8
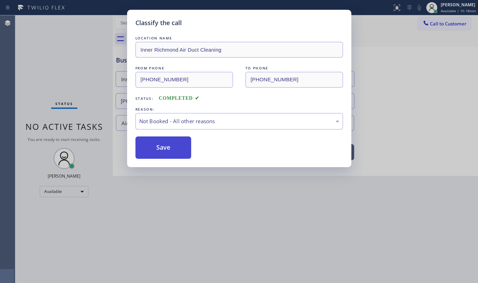
drag, startPoint x: 154, startPoint y: 147, endPoint x: 158, endPoint y: 151, distance: 5.7
click at [158, 151] on button "Save" at bounding box center [164, 147] width 56 height 22
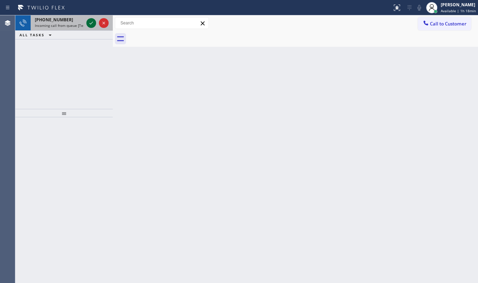
click at [91, 20] on icon at bounding box center [91, 23] width 8 height 8
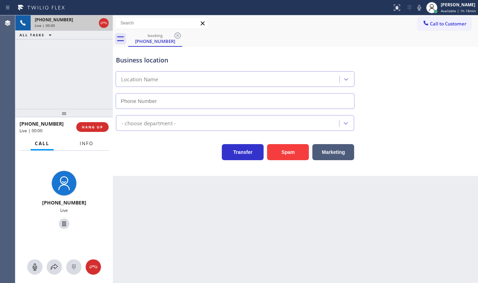
type input "(206) 312-8223"
click at [91, 145] on button "Info" at bounding box center [87, 144] width 22 height 14
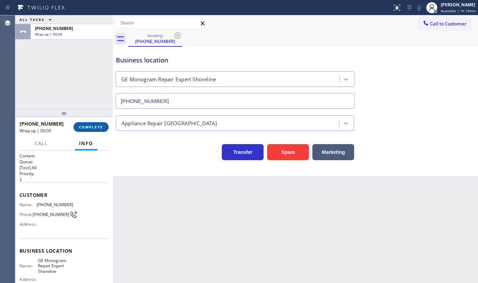
click at [93, 127] on span "COMPLETE" at bounding box center [91, 126] width 24 height 5
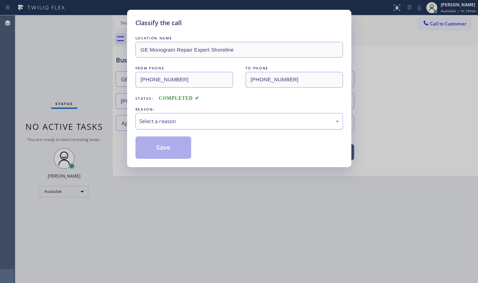
click at [171, 119] on div "Select a reason" at bounding box center [239, 121] width 200 height 8
click at [179, 140] on button "Save" at bounding box center [164, 147] width 56 height 22
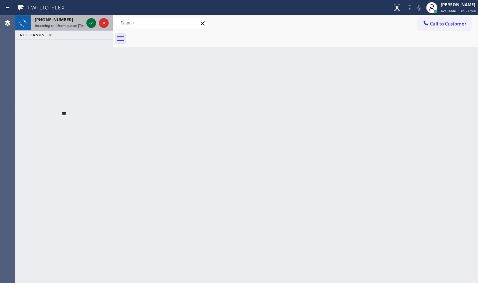
click at [96, 27] on div at bounding box center [91, 23] width 10 height 8
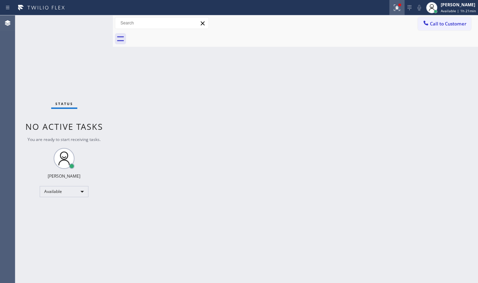
click at [394, 9] on div at bounding box center [397, 7] width 15 height 8
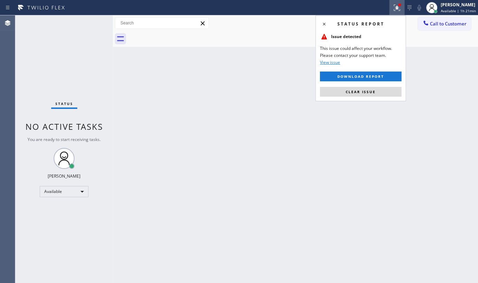
click at [365, 90] on span "Clear issue" at bounding box center [361, 91] width 30 height 5
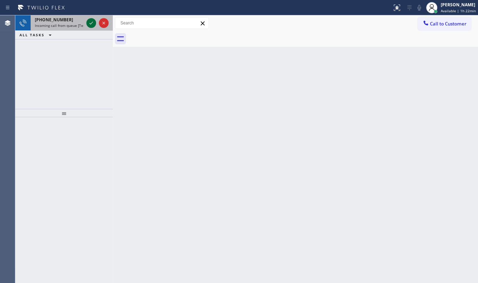
click at [88, 21] on icon at bounding box center [91, 23] width 8 height 8
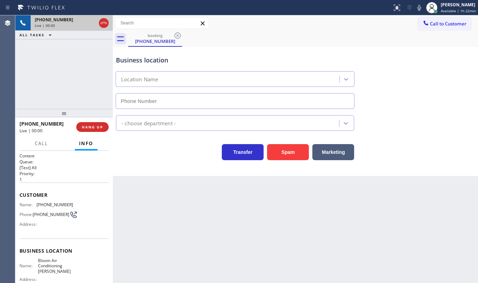
type input "(714) 599-8844"
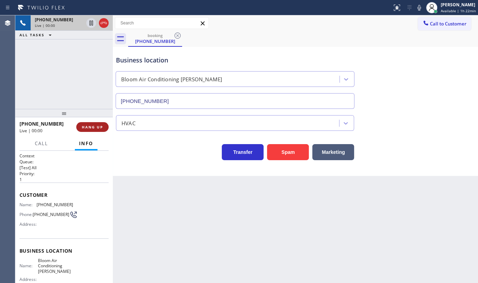
click at [89, 126] on span "HANG UP" at bounding box center [92, 126] width 21 height 5
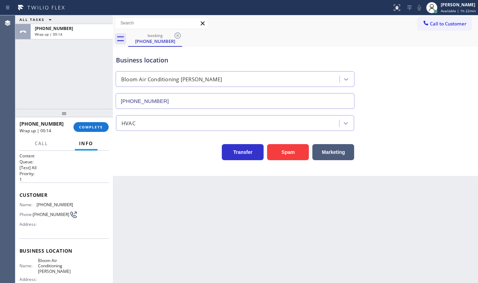
click at [56, 64] on div "ALL TASKS ALL TASKS ACTIVE TASKS TASKS IN WRAP UP +16067228770 Wrap up | 00:14" at bounding box center [64, 61] width 98 height 93
click at [88, 127] on span "COMPLETE" at bounding box center [91, 126] width 24 height 5
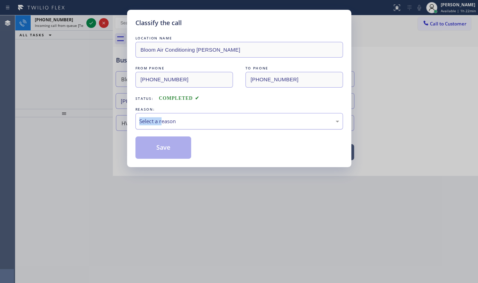
click at [160, 116] on div "REASON: Select a reason" at bounding box center [240, 118] width 208 height 24
click at [155, 122] on div "Select a reason" at bounding box center [239, 121] width 200 height 8
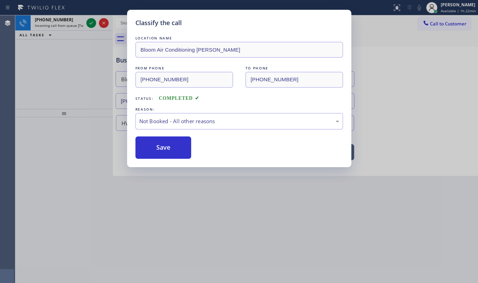
click at [144, 146] on button "Save" at bounding box center [164, 147] width 56 height 22
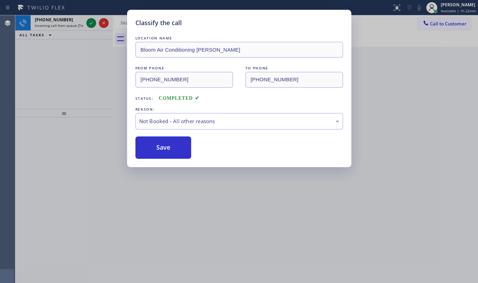
click at [93, 23] on div "Classify the call LOCATION NAME Inner Richmond Air Duct Cleaning FROM PHONE (41…" at bounding box center [246, 148] width 463 height 267
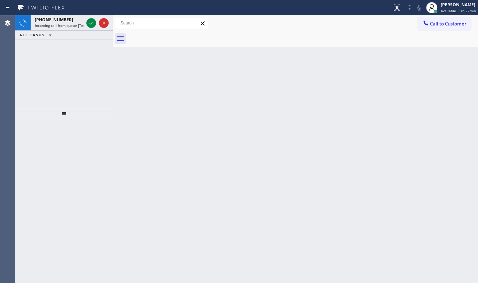
click at [93, 23] on icon at bounding box center [91, 23] width 8 height 8
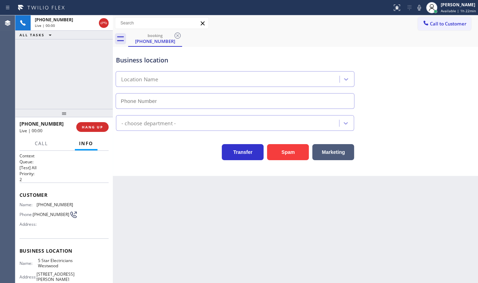
type input "(213) 699-3771"
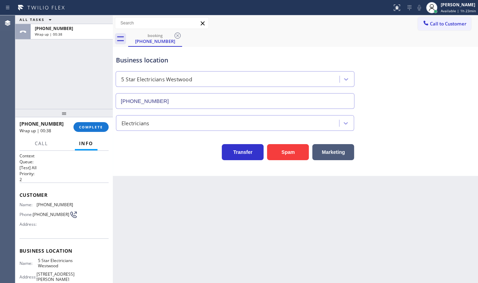
click at [33, 101] on div "ALL TASKS ALL TASKS ACTIVE TASKS TASKS IN WRAP UP +12136641825 Wrap up | 00:38" at bounding box center [64, 61] width 98 height 93
click at [87, 130] on button "COMPLETE" at bounding box center [91, 127] width 35 height 10
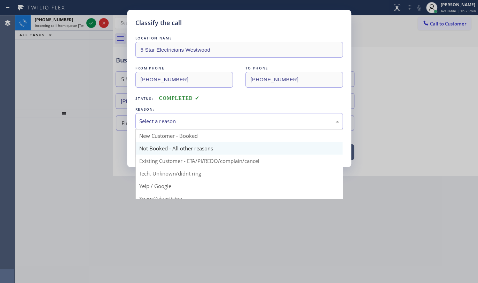
drag, startPoint x: 179, startPoint y: 123, endPoint x: 151, endPoint y: 142, distance: 34.6
click at [177, 126] on div "Select a reason" at bounding box center [240, 121] width 208 height 16
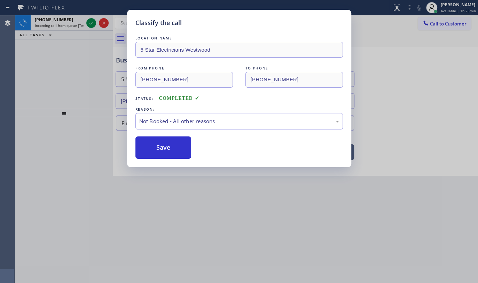
click at [149, 149] on button "Save" at bounding box center [164, 147] width 56 height 22
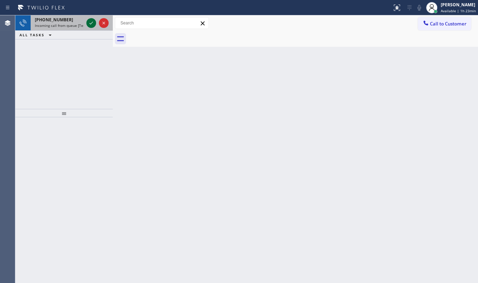
click at [90, 23] on icon at bounding box center [91, 23] width 3 height 3
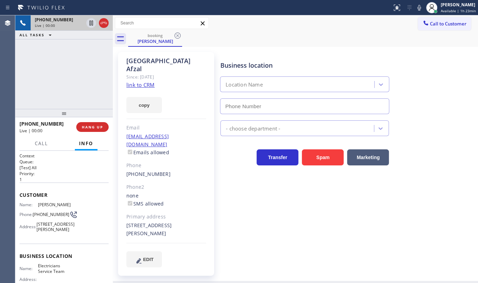
type input "(855) 941-5786"
click at [138, 89] on div "copy" at bounding box center [166, 101] width 80 height 24
click at [143, 81] on link "link to CRM" at bounding box center [140, 84] width 28 height 7
click at [95, 22] on icon at bounding box center [91, 23] width 8 height 8
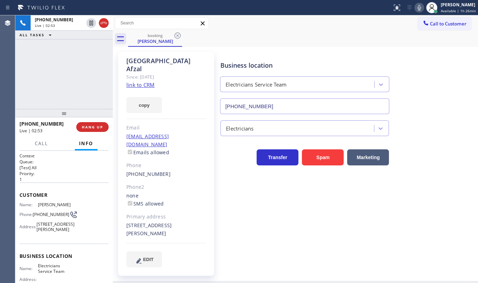
click at [418, 8] on icon at bounding box center [419, 7] width 8 height 8
click at [63, 60] on div "+14086673710 Live | 03:34 ALL TASKS ALL TASKS ACTIVE TASKS TASKS IN WRAP UP" at bounding box center [64, 61] width 98 height 93
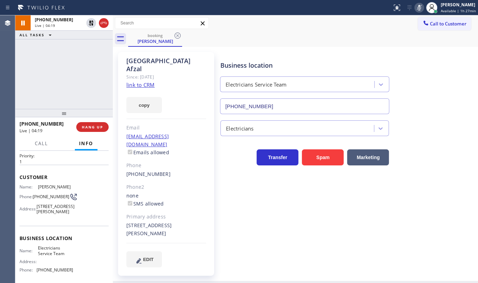
scroll to position [63, 0]
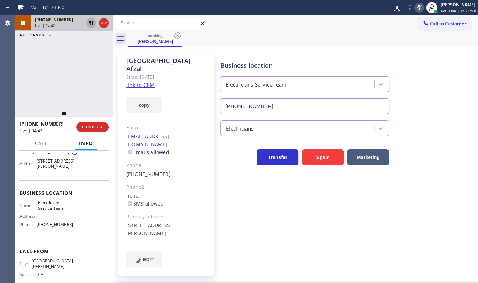
click at [88, 21] on icon at bounding box center [91, 23] width 8 height 8
click at [419, 7] on icon at bounding box center [419, 8] width 3 height 6
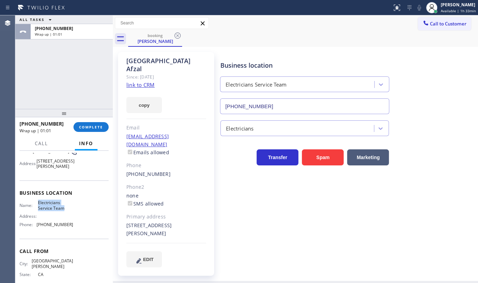
drag, startPoint x: 37, startPoint y: 209, endPoint x: 73, endPoint y: 213, distance: 35.8
click at [73, 213] on div "Name: Electricians Service Team Address: Phone: (855) 941-5786" at bounding box center [64, 215] width 89 height 30
copy span "Electricians Service Team"
drag, startPoint x: 34, startPoint y: 229, endPoint x: 79, endPoint y: 231, distance: 44.7
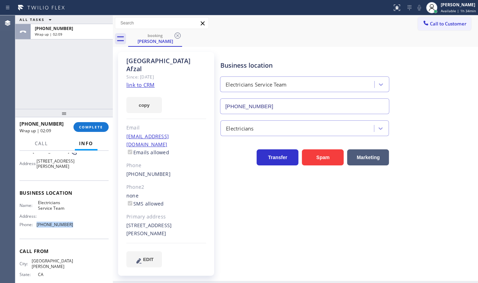
click at [79, 230] on div "Name: Electricians Service Team Address: Phone: (855) 941-5786" at bounding box center [64, 215] width 89 height 30
copy div "(855) 941-5786"
drag, startPoint x: 38, startPoint y: 211, endPoint x: 71, endPoint y: 216, distance: 33.8
click at [71, 216] on div "Name: Electricians Service Team Address: Phone: (855) 941-5786" at bounding box center [64, 215] width 89 height 30
copy span "Electricians Service Team"
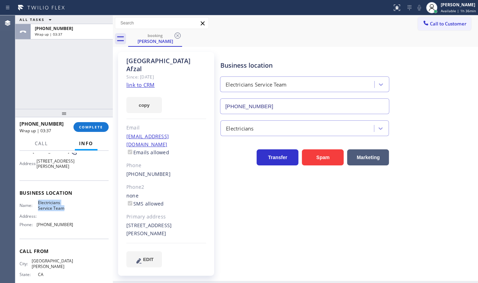
drag, startPoint x: 124, startPoint y: 208, endPoint x: 155, endPoint y: 218, distance: 32.5
click at [155, 218] on div "Salem Afzal Since: 20 may 2020 link to CRM copy Email safzal@payactiv.com Email…" at bounding box center [166, 163] width 96 height 223
copy div "400 N McCarthy Blvd Milpitas, 95035 CA"
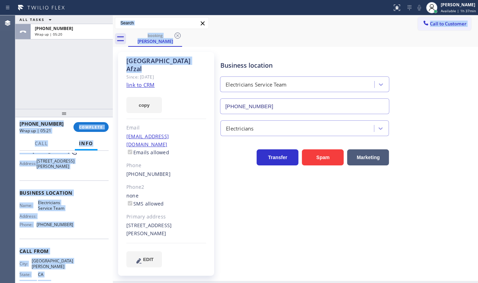
drag, startPoint x: 168, startPoint y: 60, endPoint x: 107, endPoint y: 59, distance: 60.3
click at [108, 59] on div "ALL TASKS ALL TASKS ACTIVE TASKS TASKS IN WRAP UP +14086673710 Wrap up | 05:20 …" at bounding box center [246, 148] width 463 height 267
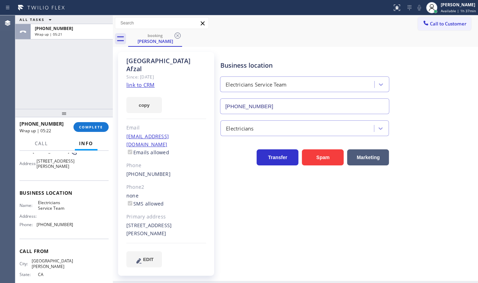
drag, startPoint x: 109, startPoint y: 69, endPoint x: 136, endPoint y: 67, distance: 26.9
click at [111, 69] on div "ALL TASKS ALL TASKS ACTIVE TASKS TASKS IN WRAP UP +14086673710 Wrap up | 05:21 …" at bounding box center [246, 148] width 463 height 267
drag, startPoint x: 170, startPoint y: 59, endPoint x: 127, endPoint y: 57, distance: 43.6
click at [127, 57] on div "Salem Afzal" at bounding box center [166, 65] width 80 height 16
copy div "Salem Afzal"
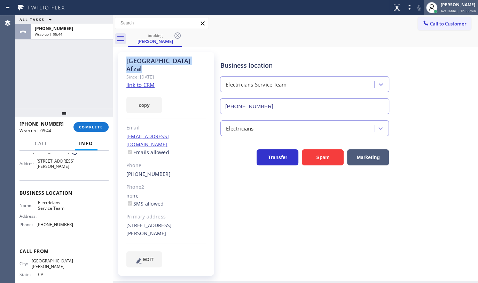
click at [449, 8] on span "Available | 1h 38min" at bounding box center [458, 10] width 35 height 5
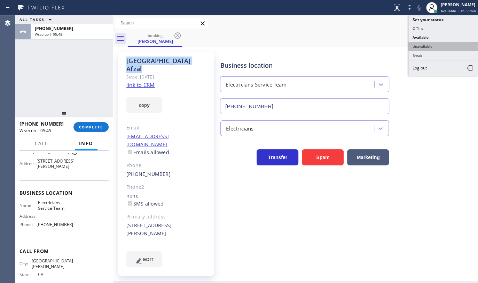
click at [434, 45] on button "Unavailable" at bounding box center [444, 46] width 70 height 9
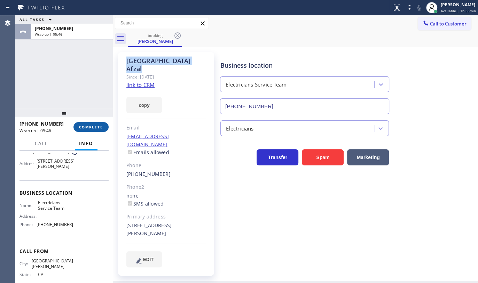
click at [91, 128] on span "COMPLETE" at bounding box center [91, 126] width 24 height 5
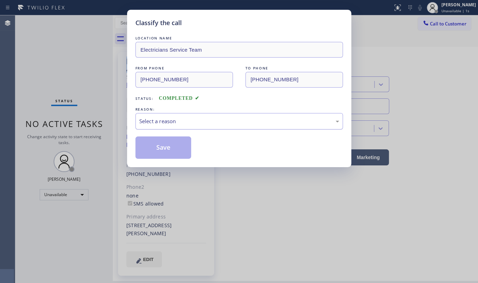
click at [149, 116] on div "Select a reason" at bounding box center [240, 121] width 208 height 16
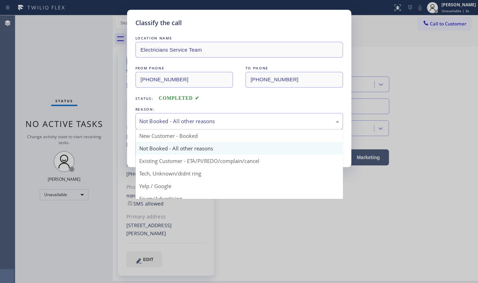
click at [150, 125] on div "Not Booked - All other reasons" at bounding box center [240, 121] width 208 height 16
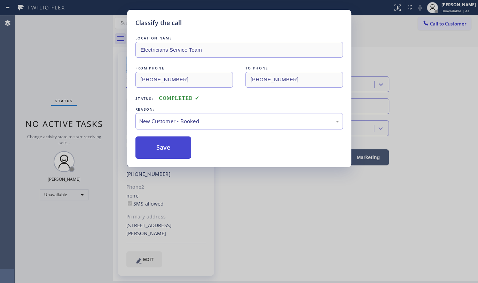
click at [149, 142] on button "Save" at bounding box center [164, 147] width 56 height 22
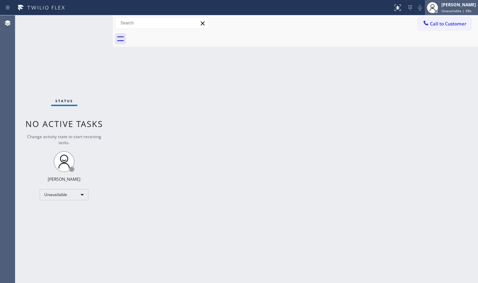
click at [450, 7] on div "JENIZA ALCAYDE Unavailable | 39s" at bounding box center [459, 7] width 38 height 12
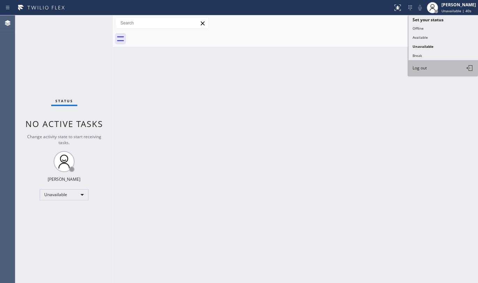
click at [427, 69] on span "Log out" at bounding box center [420, 68] width 14 height 6
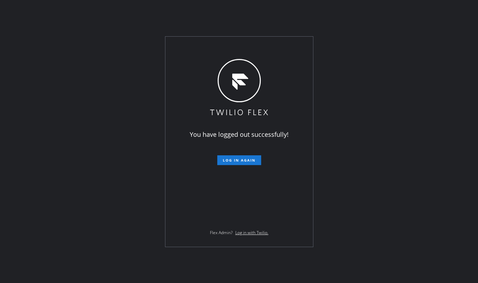
click at [59, 130] on div "You have logged out successfully! Log in again Flex Admin? Log in with Twilio." at bounding box center [239, 141] width 478 height 283
